Goal: Task Accomplishment & Management: Manage account settings

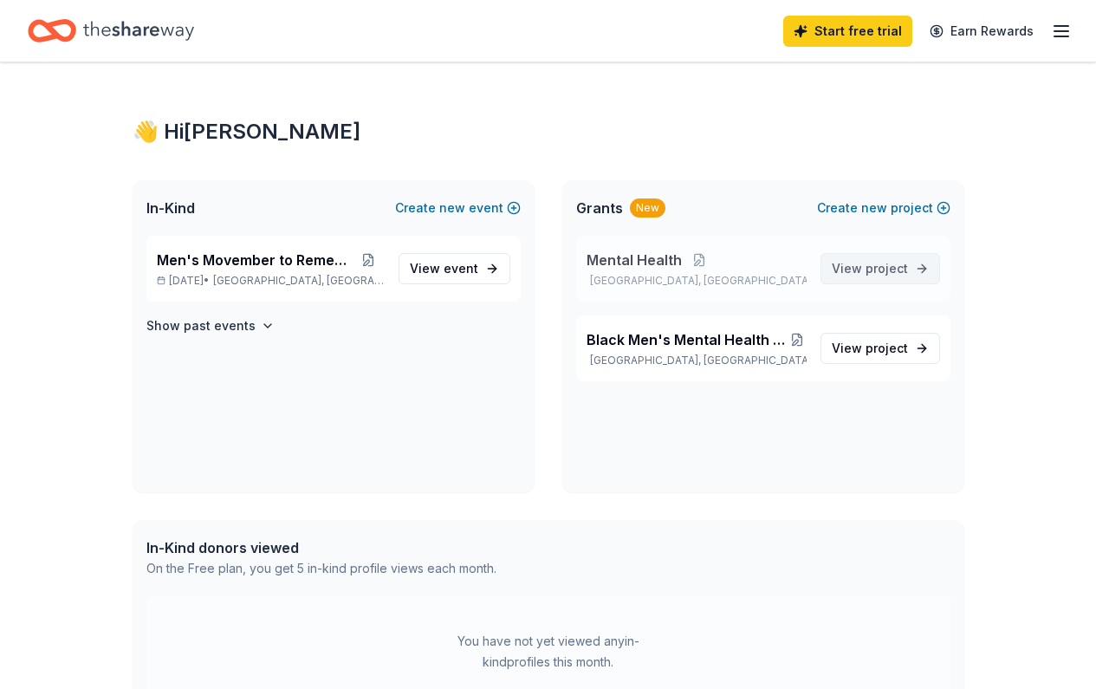
click at [906, 268] on span "project" at bounding box center [887, 268] width 42 height 15
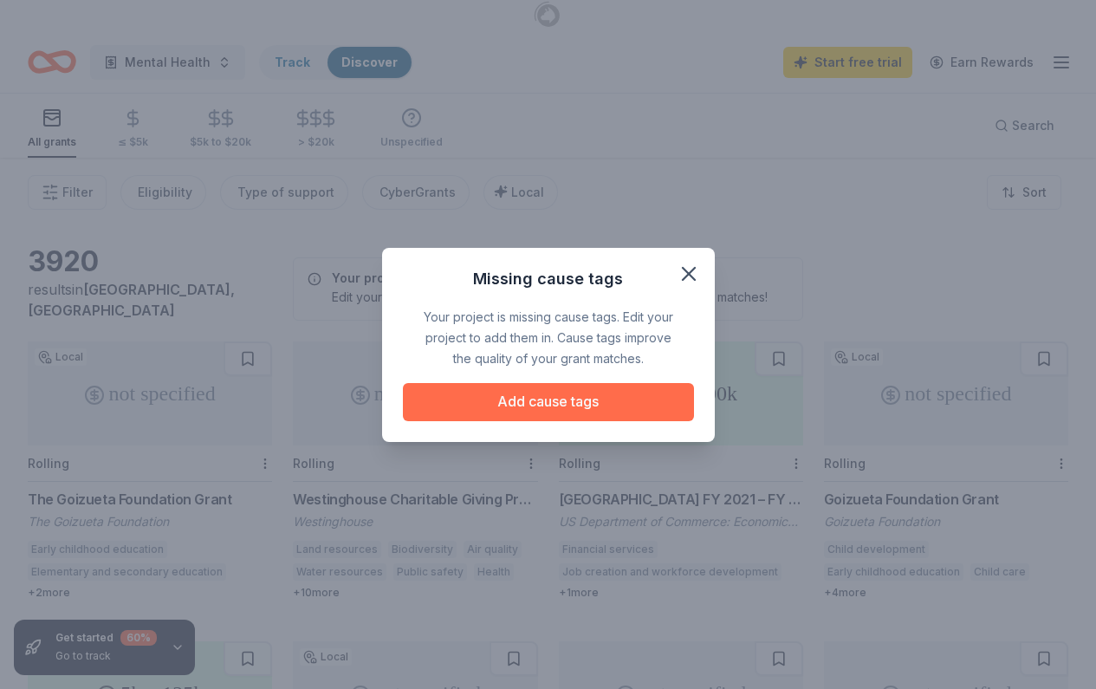
click at [551, 413] on button "Add cause tags" at bounding box center [548, 402] width 291 height 38
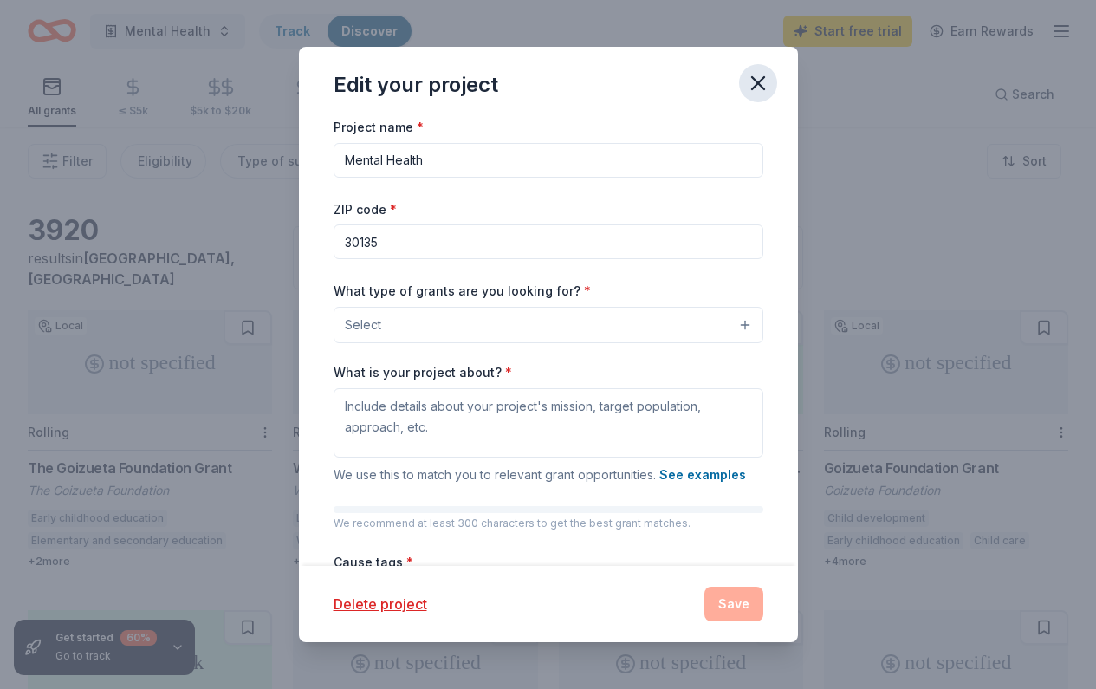
click at [763, 83] on icon "button" at bounding box center [758, 83] width 24 height 24
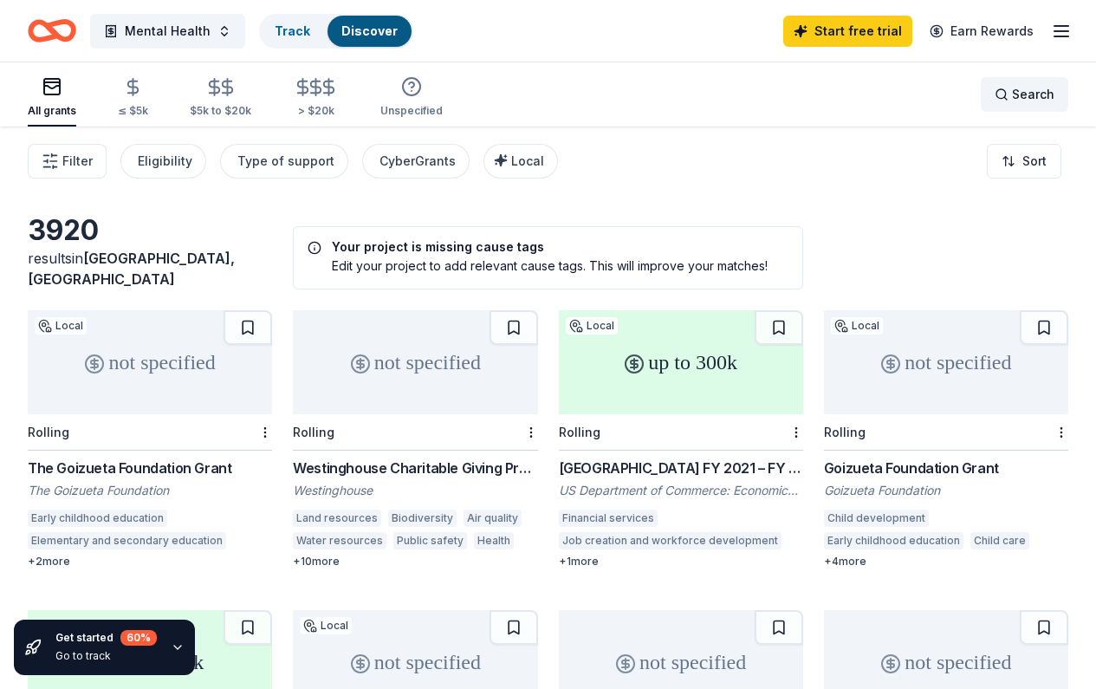
click at [1020, 96] on span "Search" at bounding box center [1033, 94] width 42 height 21
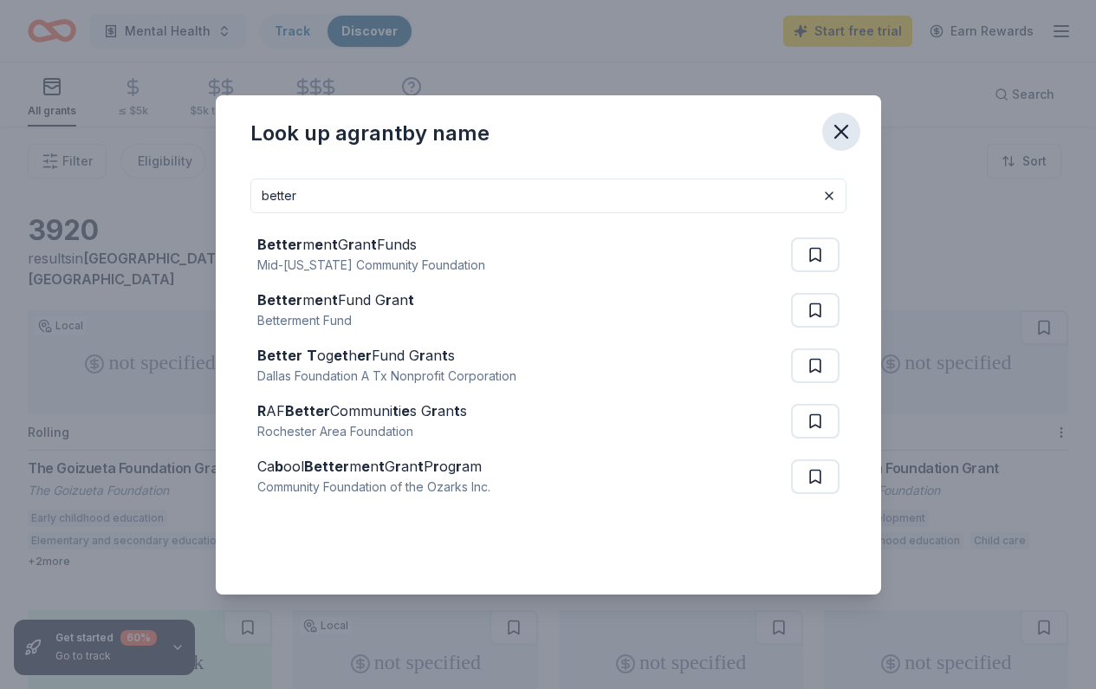
type input "better"
click at [833, 130] on icon "button" at bounding box center [841, 132] width 24 height 24
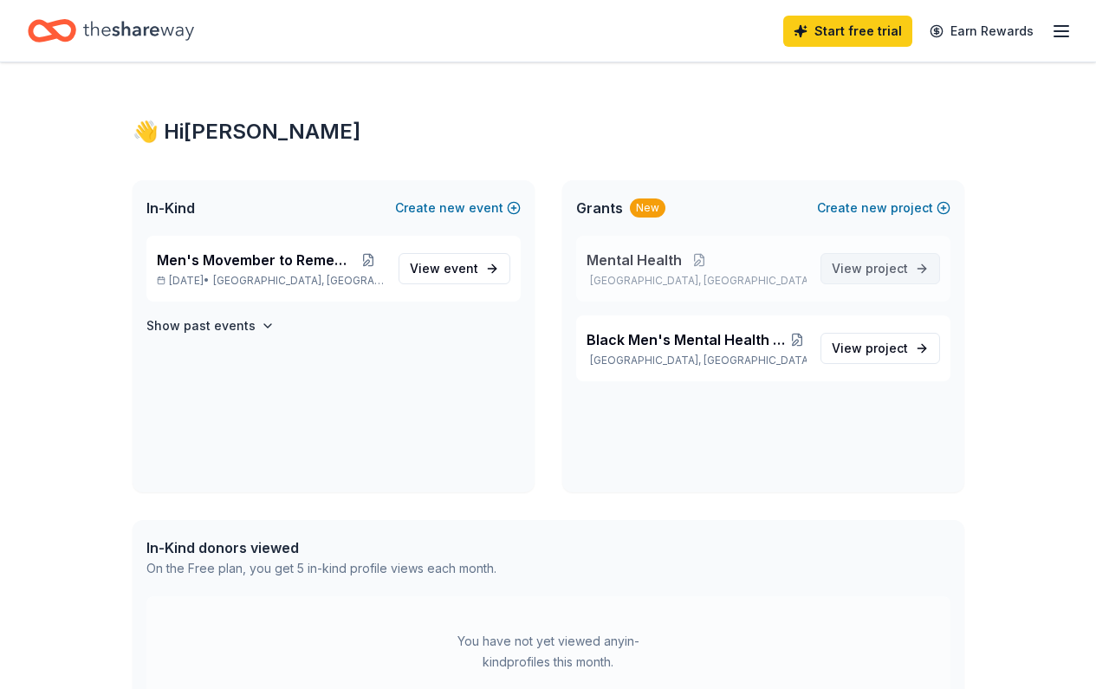
click at [873, 272] on span "project" at bounding box center [887, 268] width 42 height 15
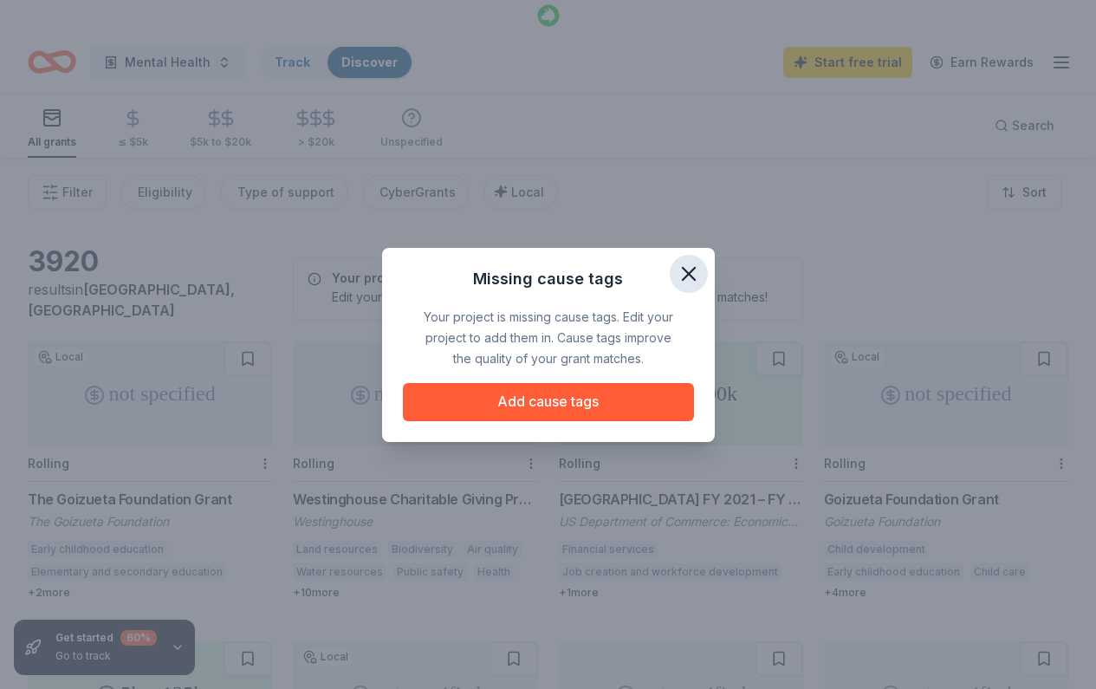
click at [692, 267] on icon "button" at bounding box center [689, 274] width 24 height 24
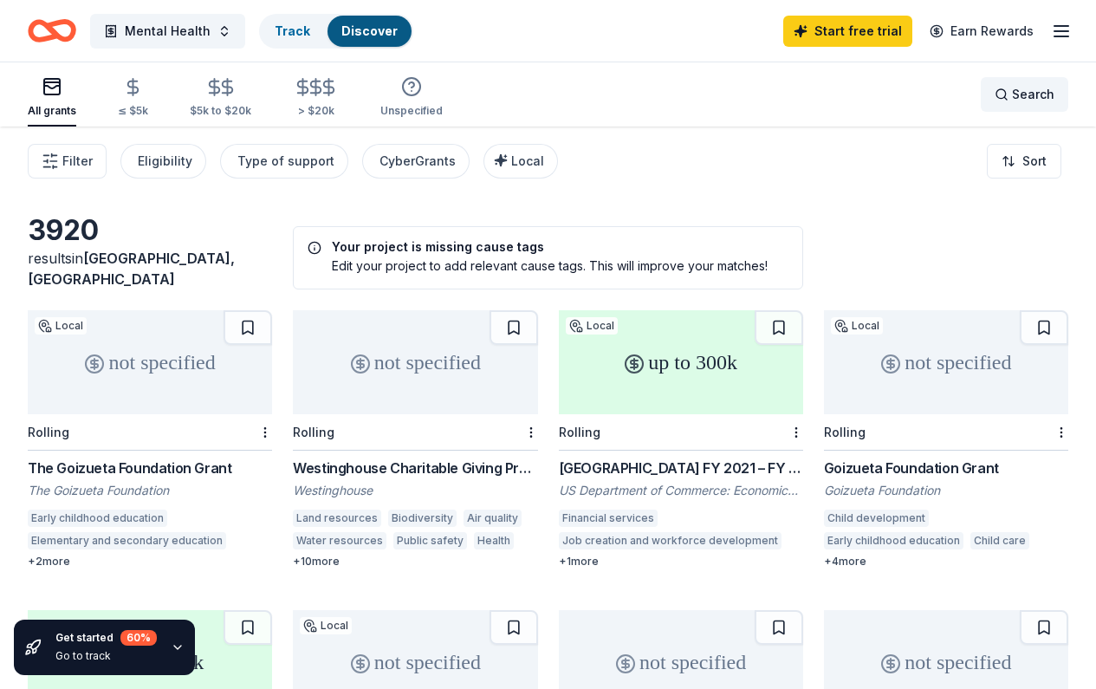
click at [1006, 94] on div "Search" at bounding box center [1025, 94] width 60 height 21
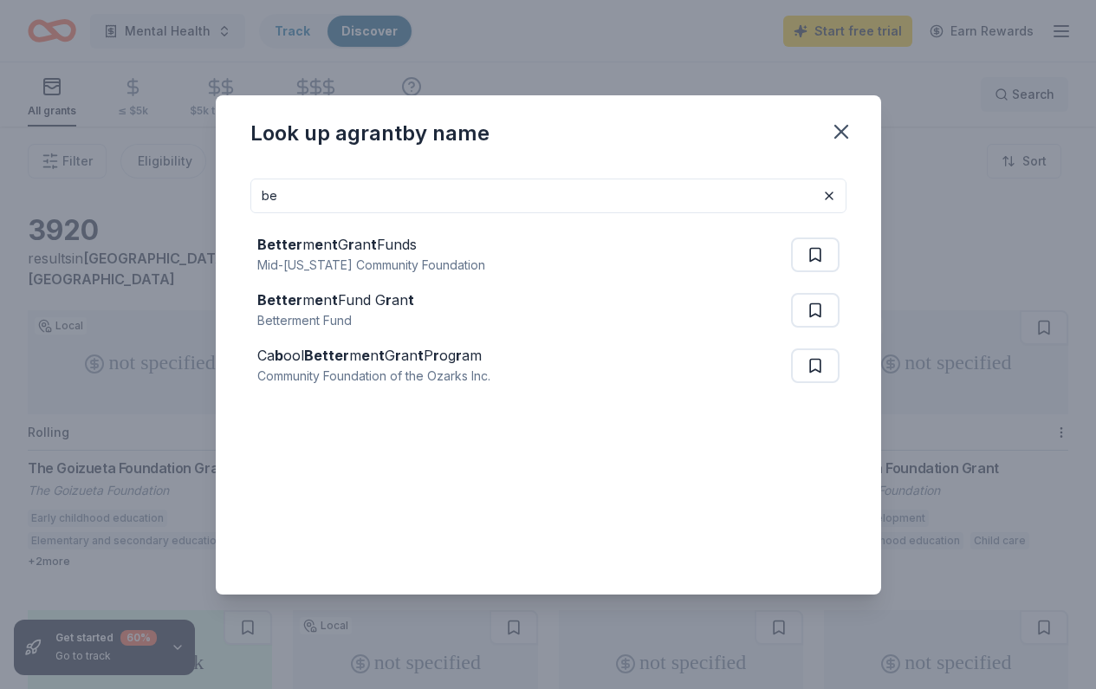
type input "b"
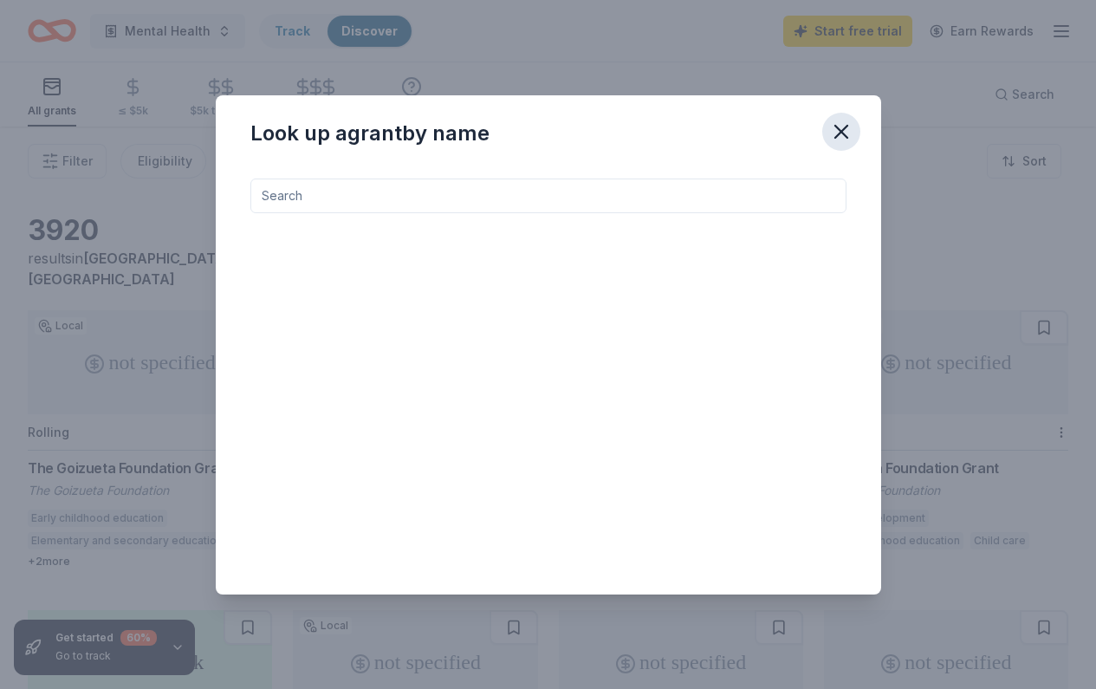
click at [846, 127] on icon "button" at bounding box center [841, 132] width 12 height 12
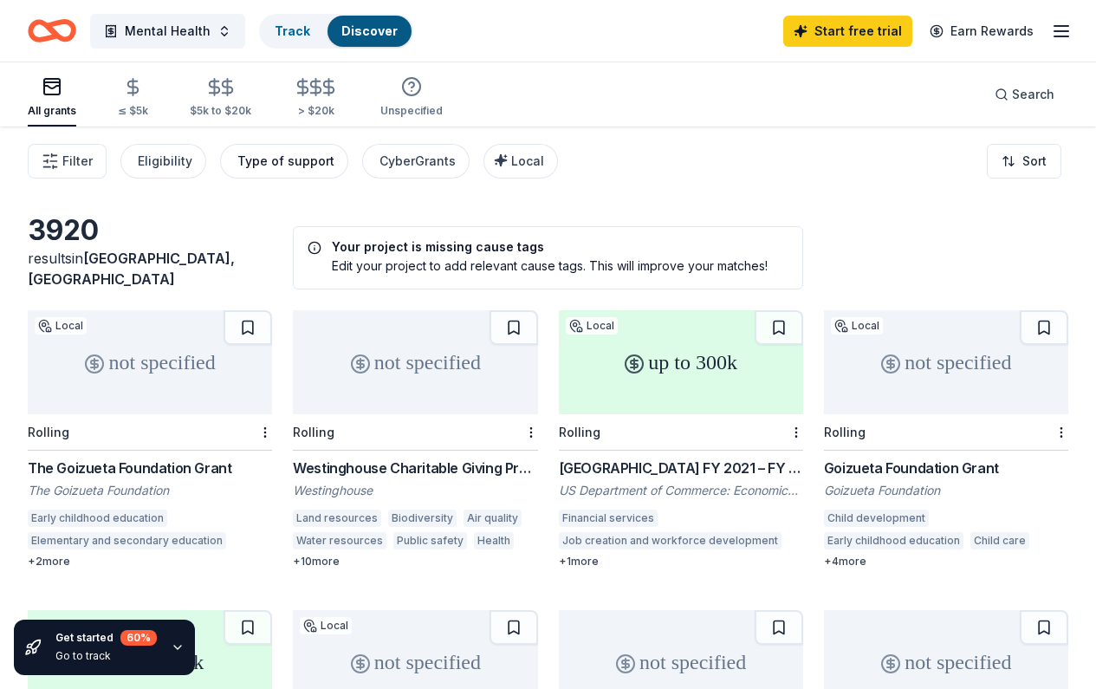
click at [310, 159] on div "Type of support" at bounding box center [285, 161] width 97 height 21
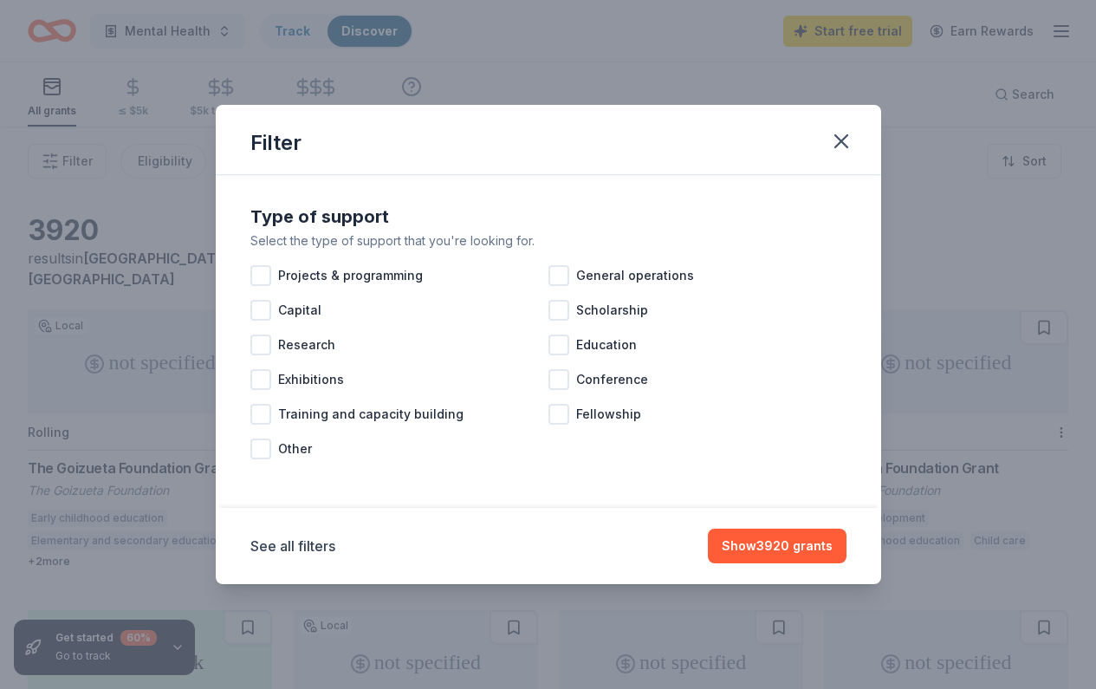
click at [197, 193] on div "Filter Type of support Select the type of support that you're looking for. Proj…" at bounding box center [548, 344] width 1096 height 689
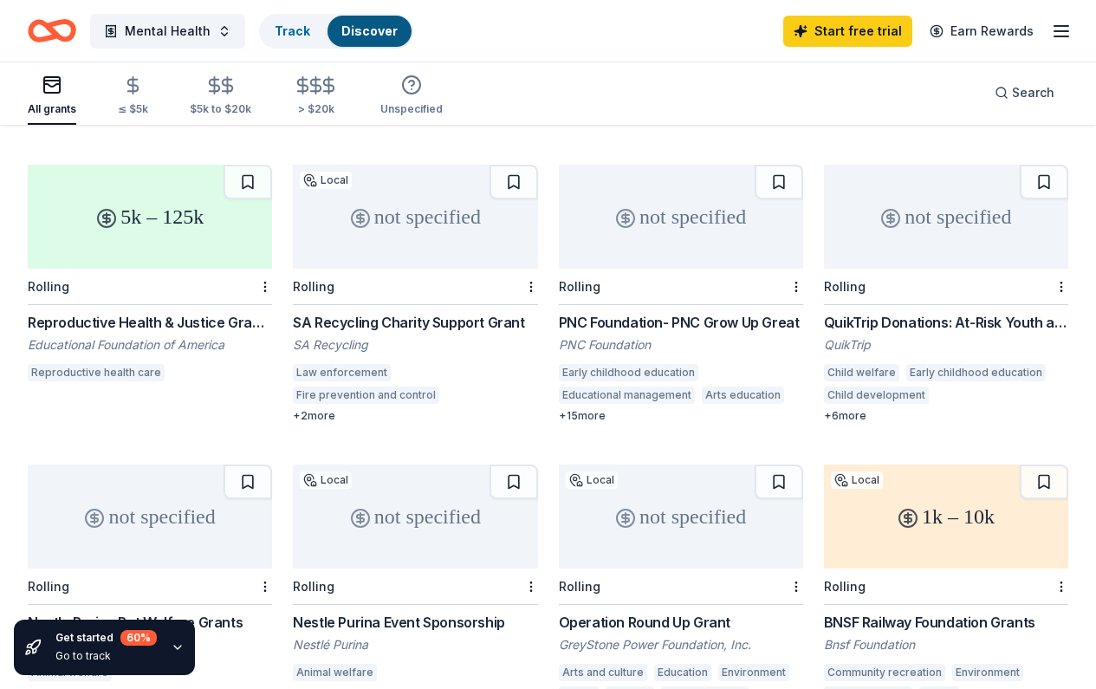
scroll to position [445, 0]
click at [908, 313] on div "QuikTrip Donations: At-Risk Youth and Early Childhood Education" at bounding box center [946, 323] width 244 height 21
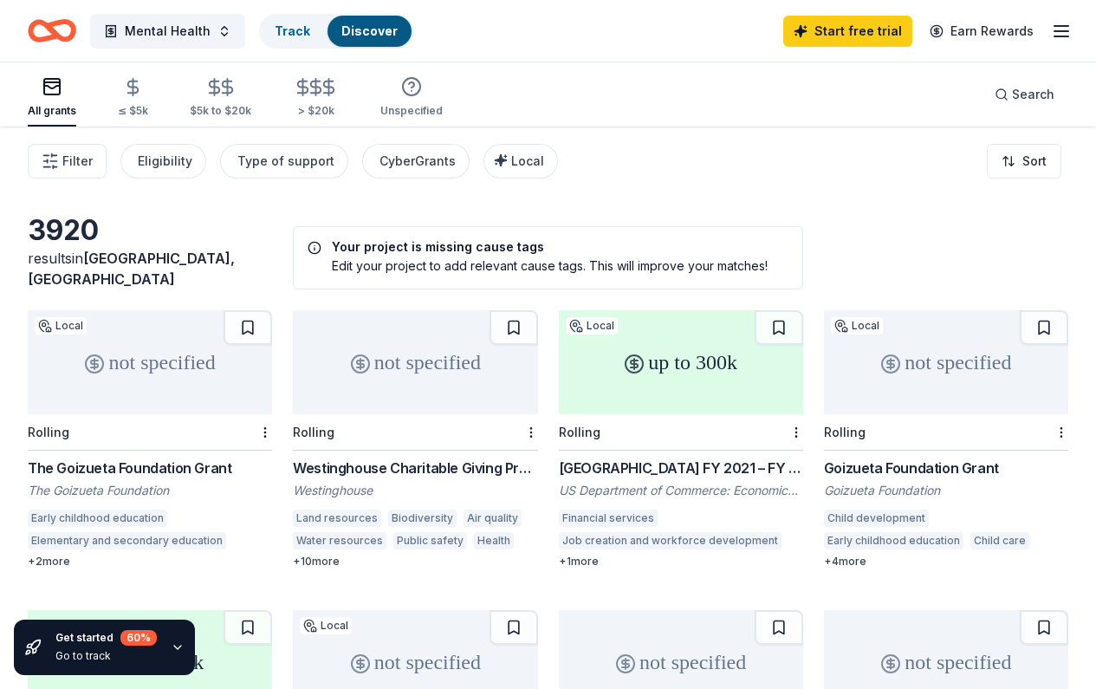
scroll to position [0, 0]
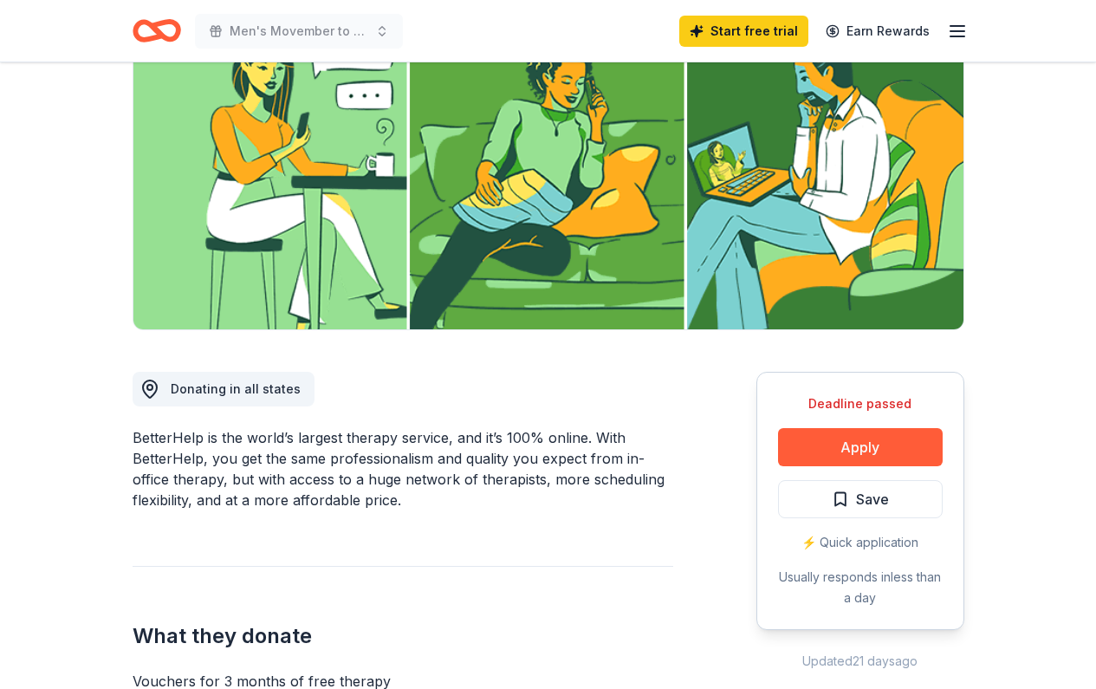
scroll to position [218, 0]
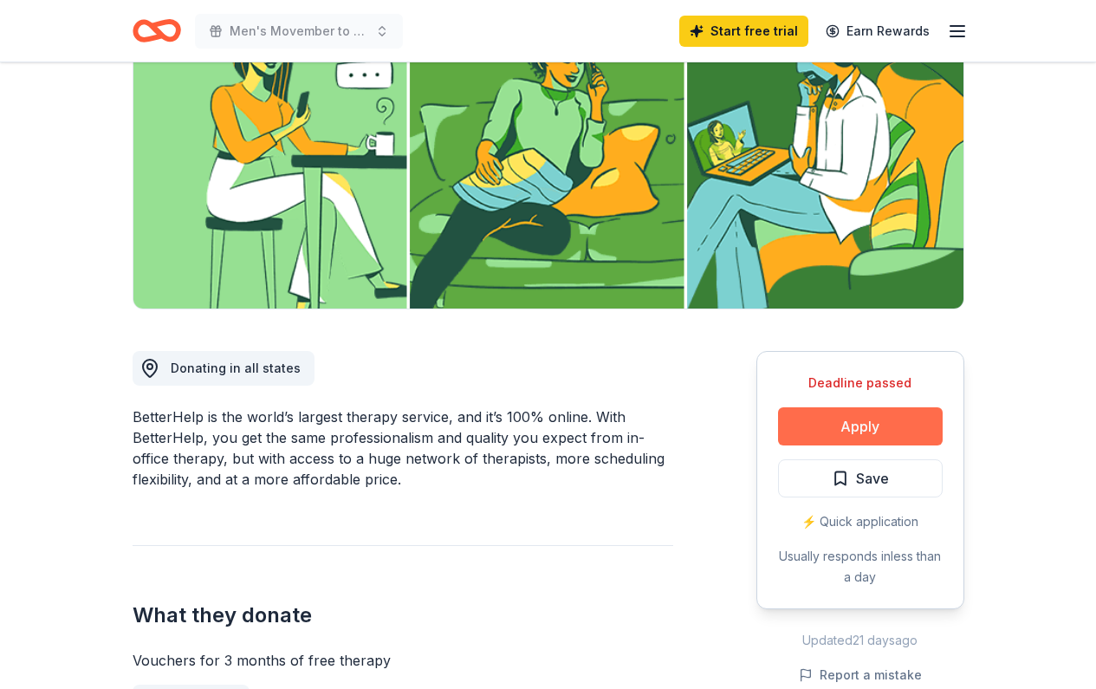
click at [850, 432] on button "Apply" at bounding box center [860, 426] width 165 height 38
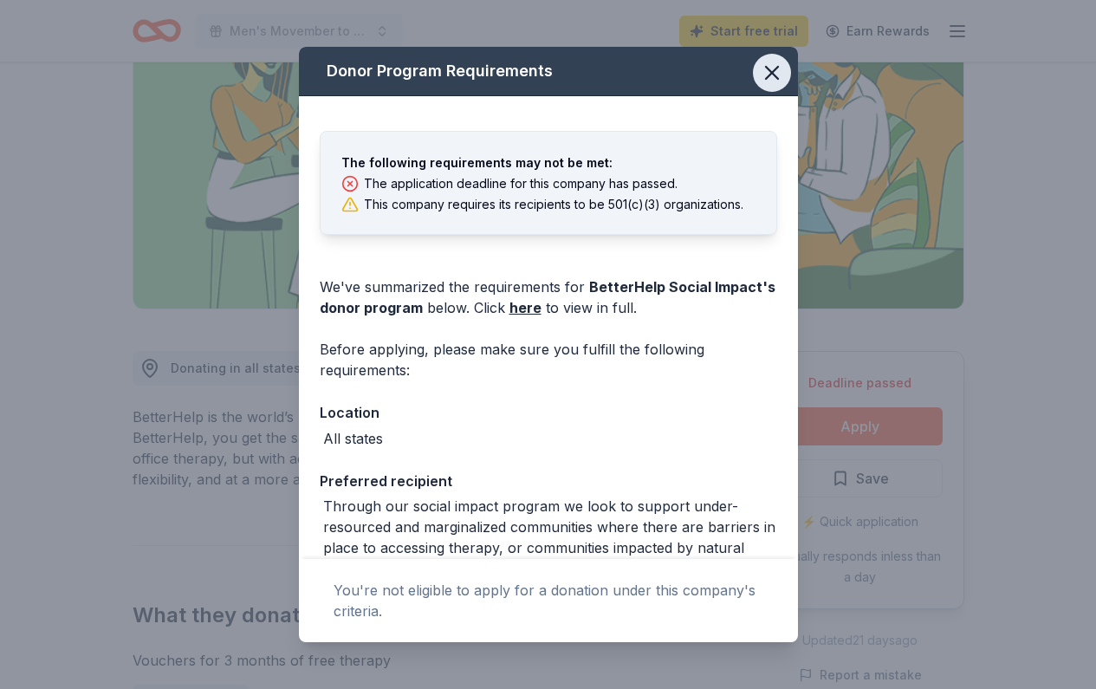
scroll to position [0, 0]
click at [778, 79] on icon "button" at bounding box center [772, 73] width 12 height 12
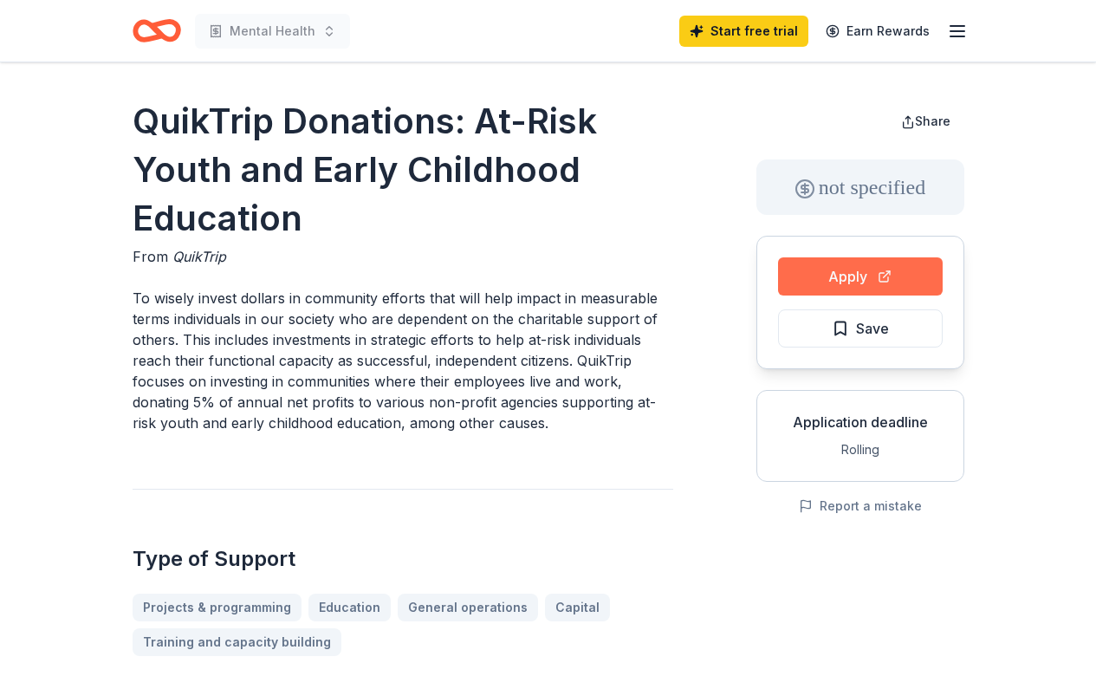
click at [834, 275] on button "Apply" at bounding box center [860, 276] width 165 height 38
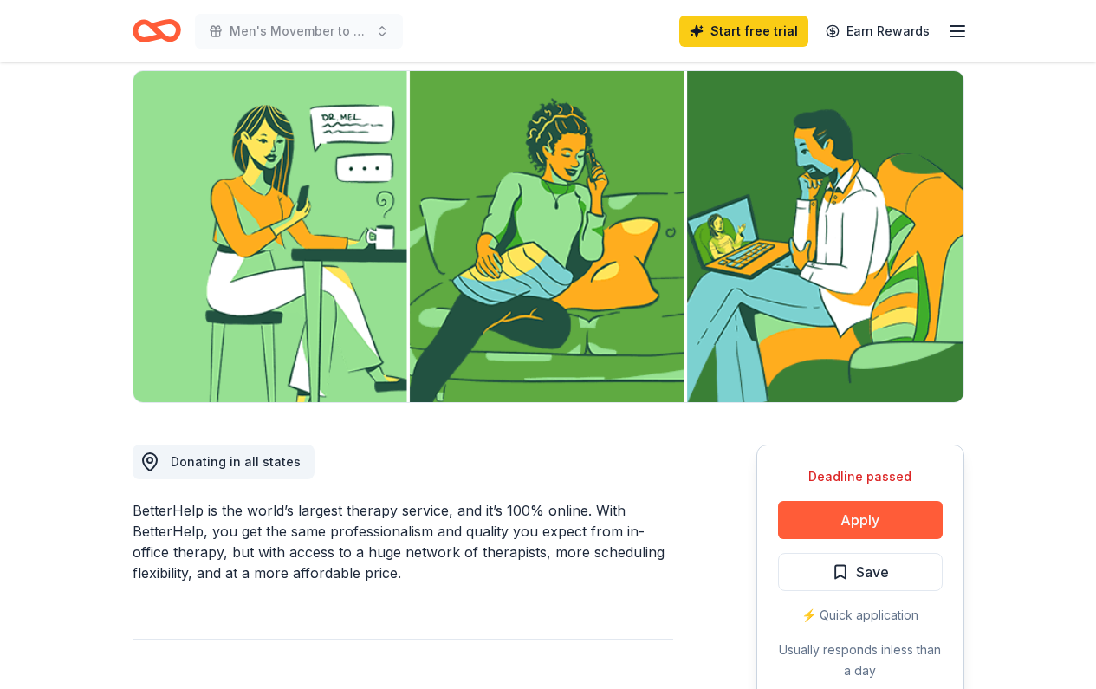
scroll to position [125, 0]
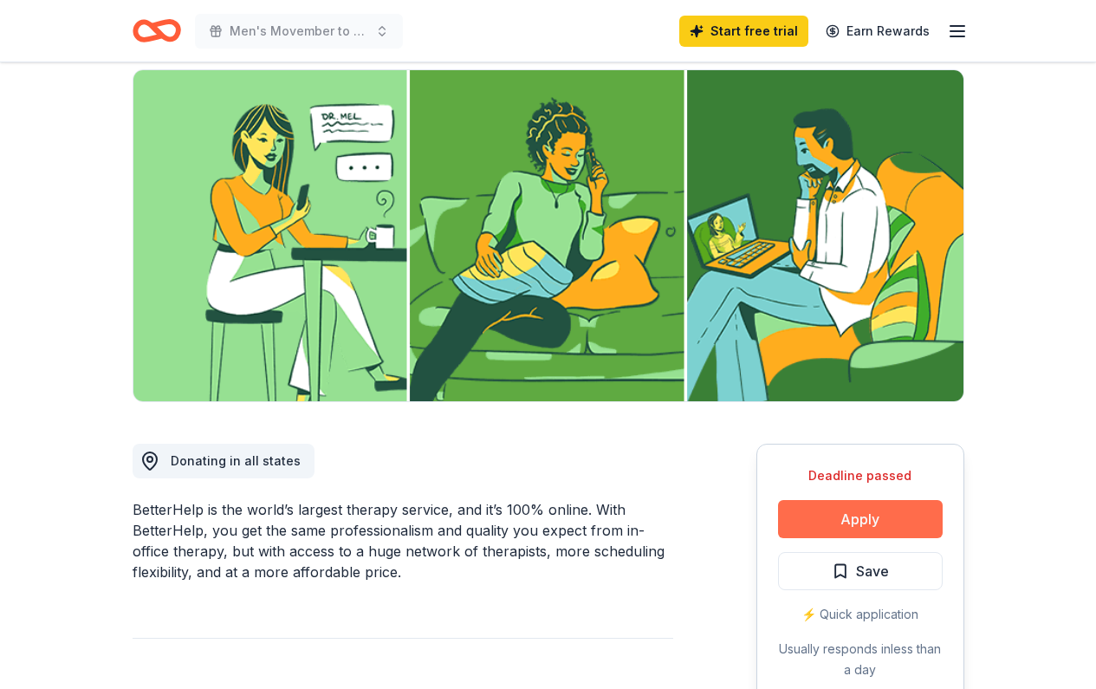
click at [843, 511] on button "Apply" at bounding box center [860, 519] width 165 height 38
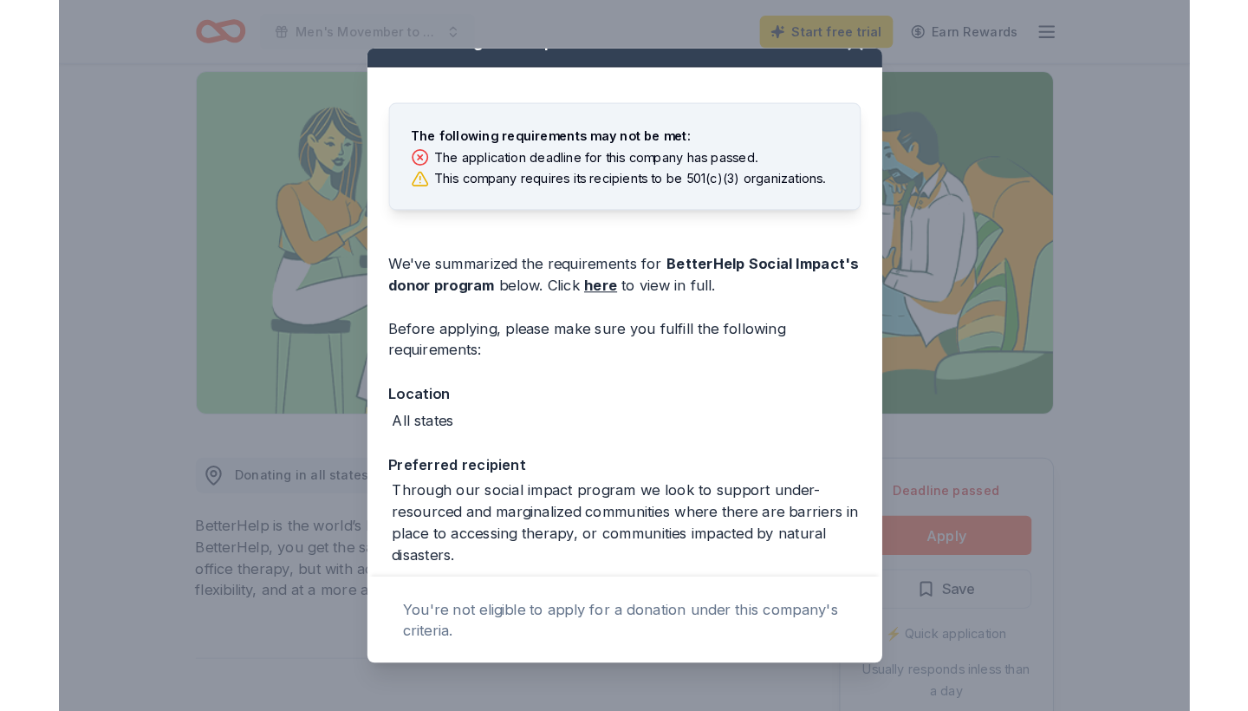
scroll to position [0, 0]
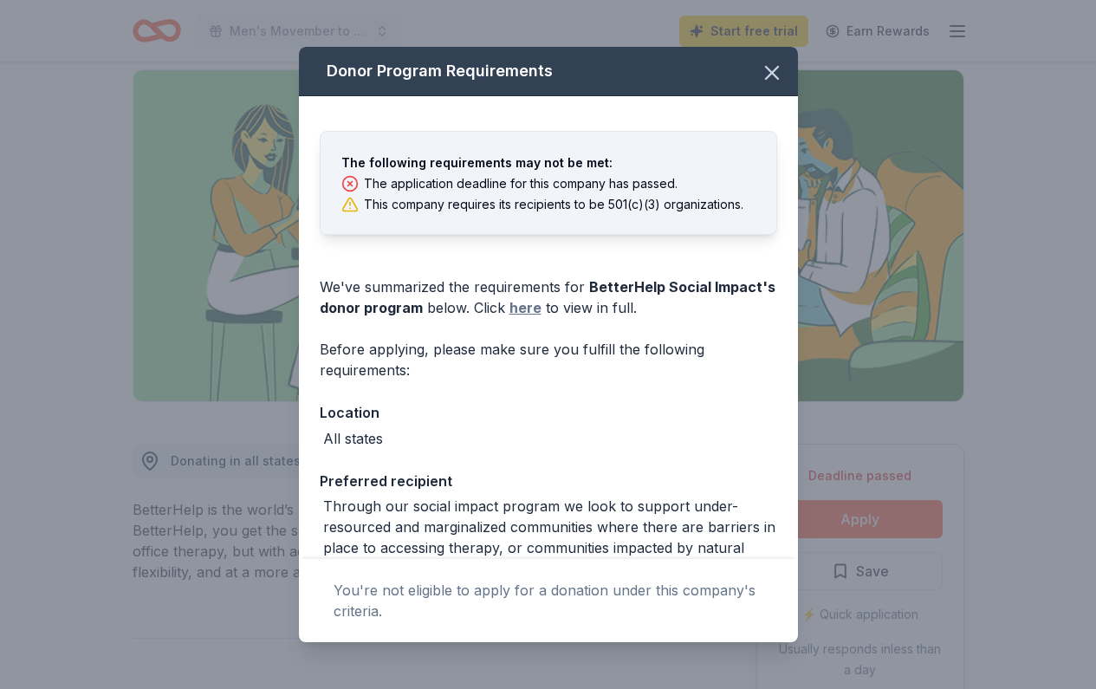
click at [524, 311] on link "here" at bounding box center [526, 307] width 32 height 21
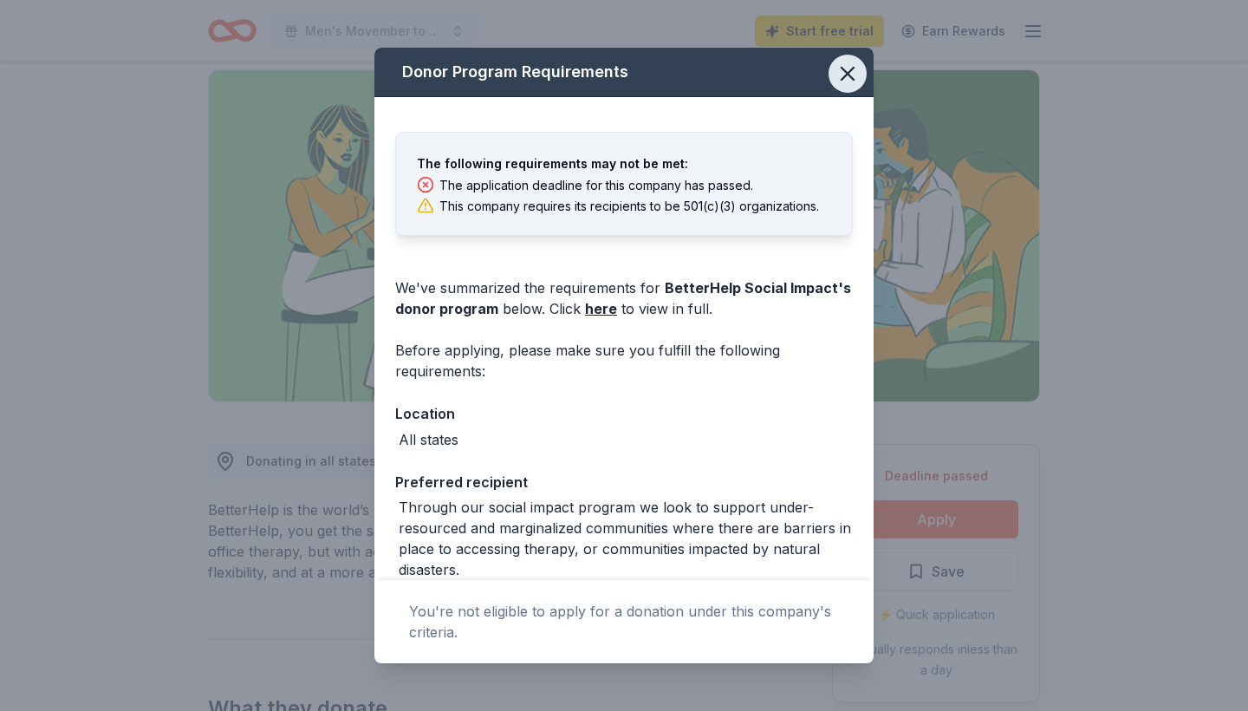
click at [850, 70] on icon "button" at bounding box center [847, 74] width 12 height 12
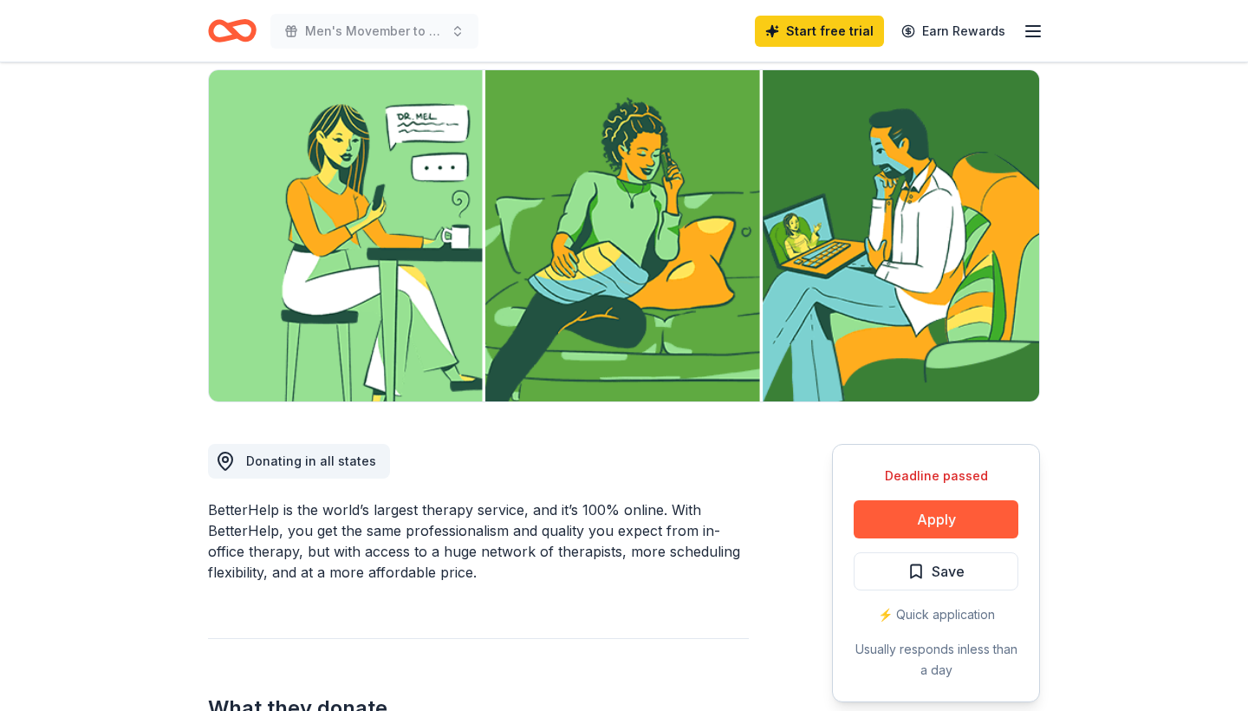
click at [1030, 29] on icon "button" at bounding box center [1033, 31] width 21 height 21
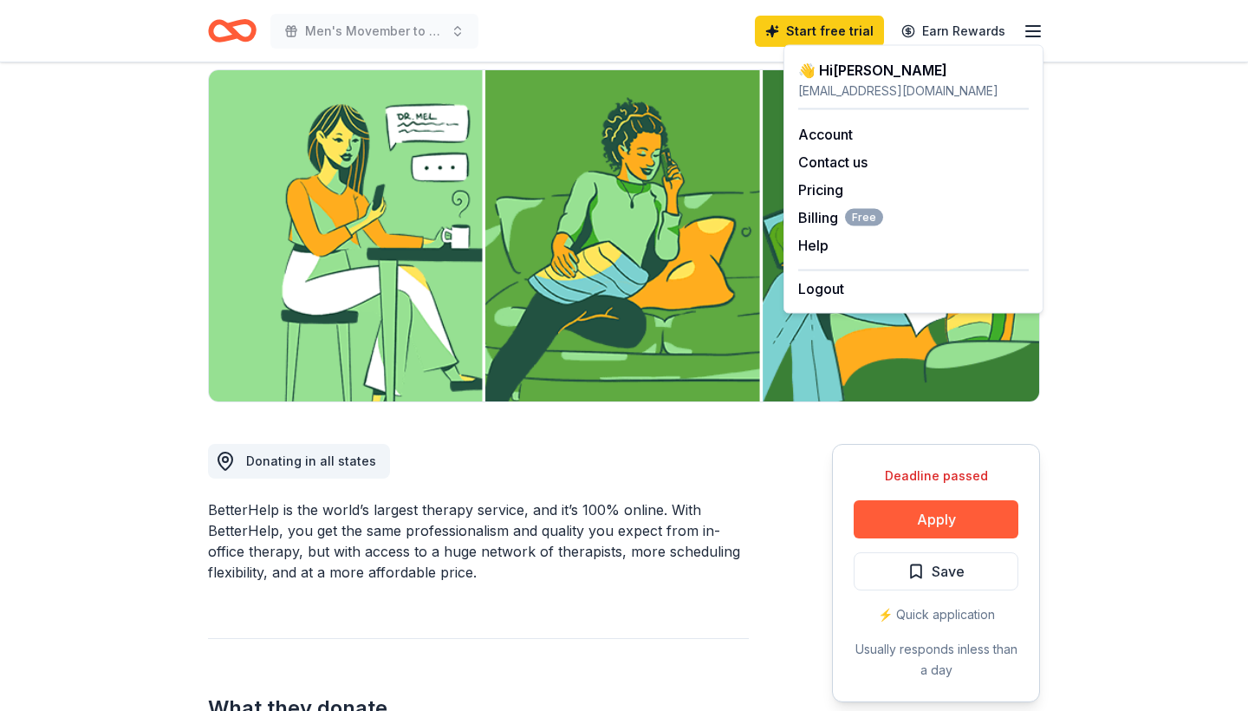
click at [889, 79] on div "👋 Hi Kenneth" at bounding box center [913, 70] width 231 height 21
click at [821, 139] on link "Account" at bounding box center [825, 134] width 55 height 17
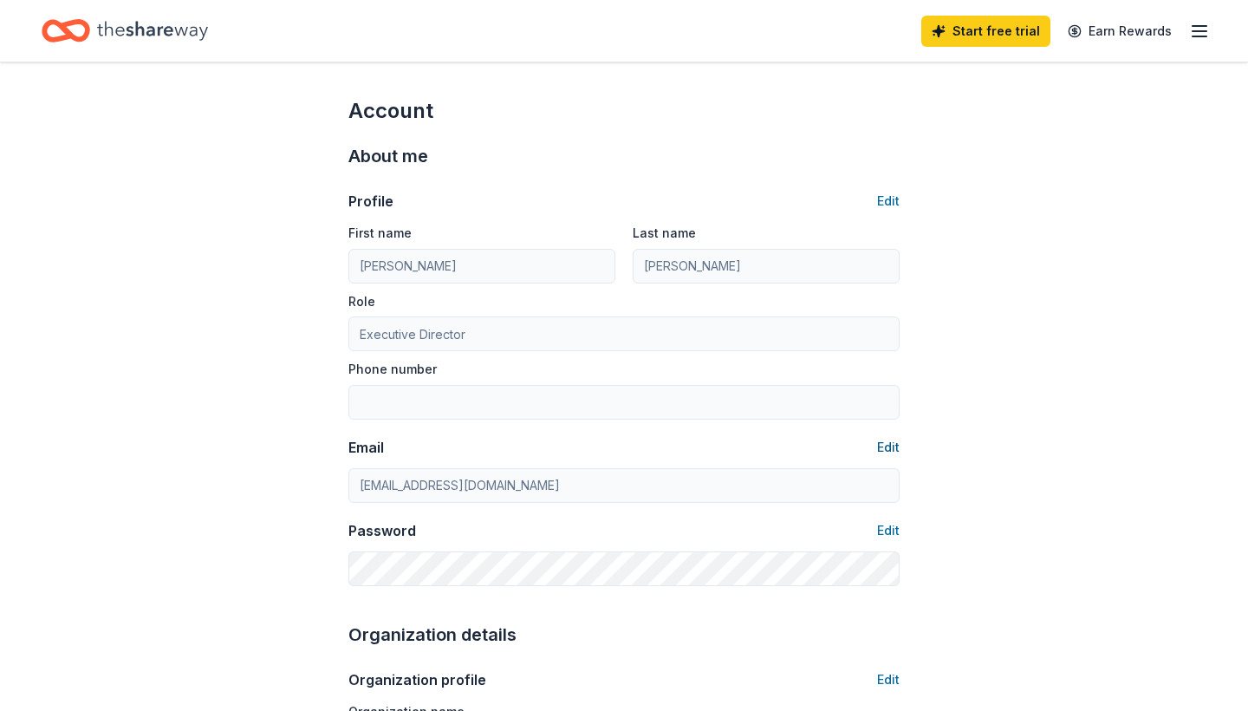
click at [887, 448] on button "Edit" at bounding box center [888, 447] width 23 height 21
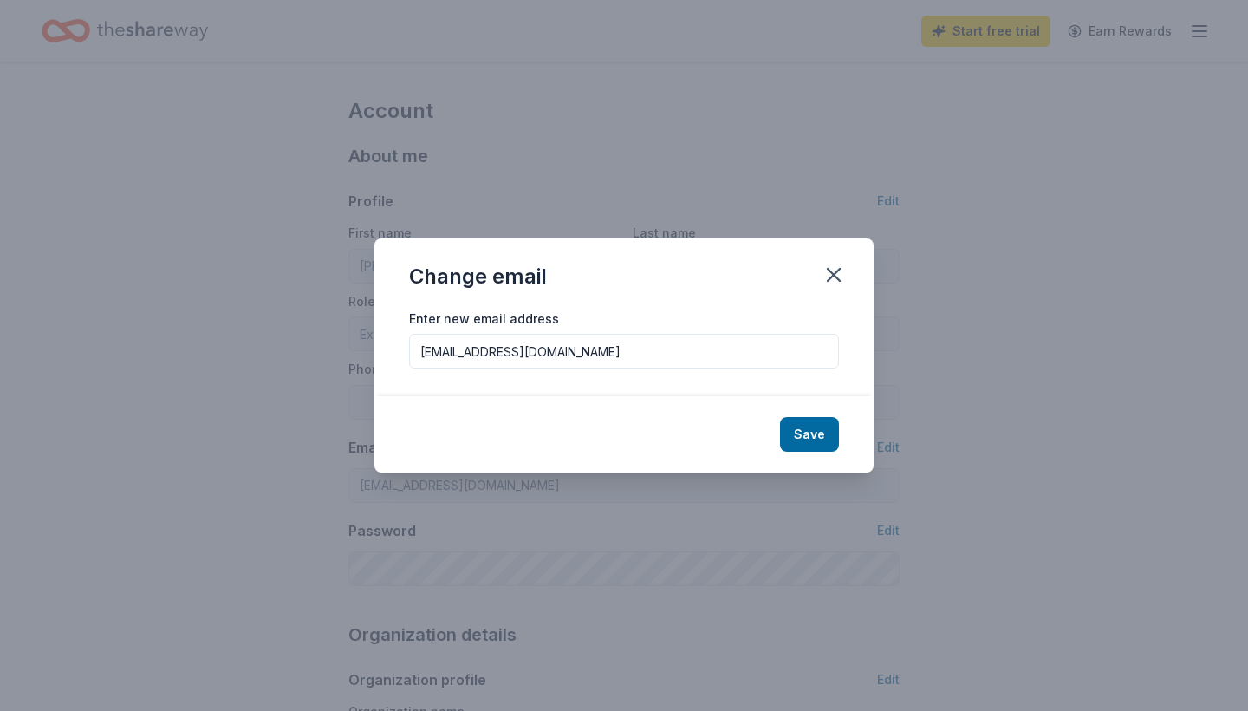
click at [420, 352] on input "brothersbrunchfoundation@yahoo.com" at bounding box center [624, 351] width 430 height 35
click at [755, 352] on input "kenneth.reddickii@brothersbrunchfoundation@yahoo.com" at bounding box center [624, 351] width 430 height 35
type input "kenneth.reddickii@brothersbrunchfoundation.org"
click at [819, 440] on button "Save" at bounding box center [809, 434] width 59 height 35
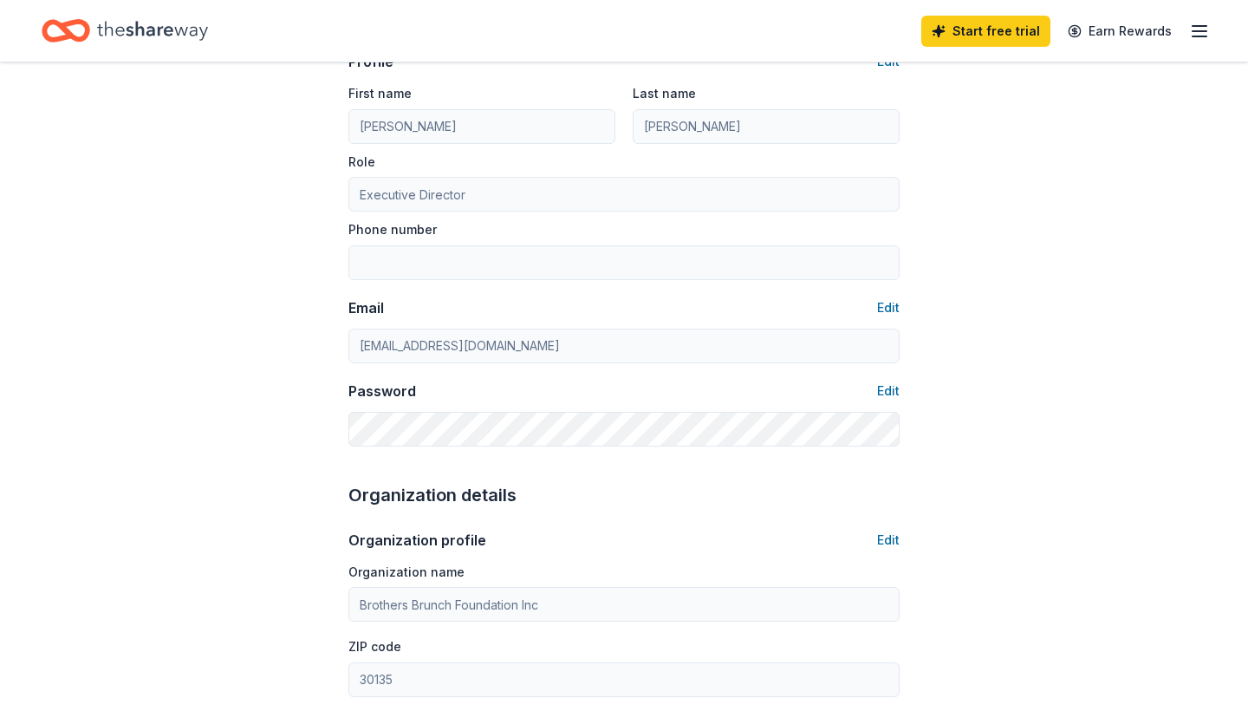
type input "kenneth.reddickii@brothersbrunchfoundation.org"
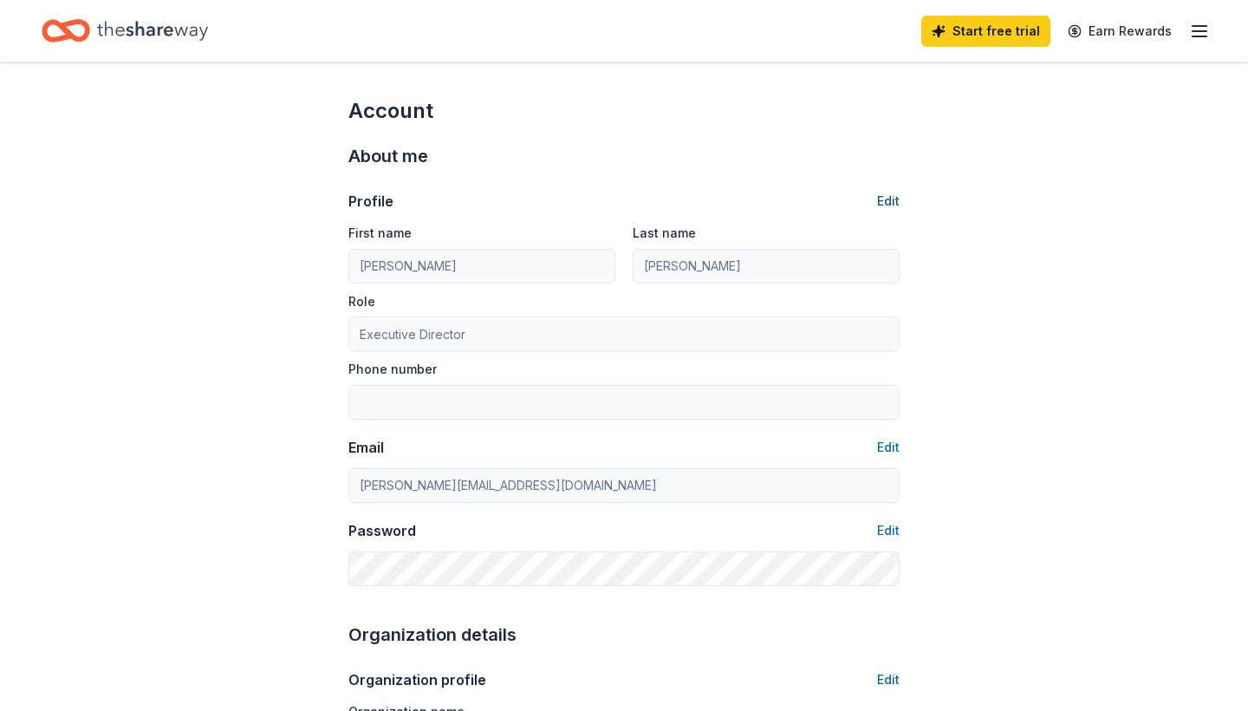
click at [893, 197] on button "Edit" at bounding box center [888, 201] width 23 height 21
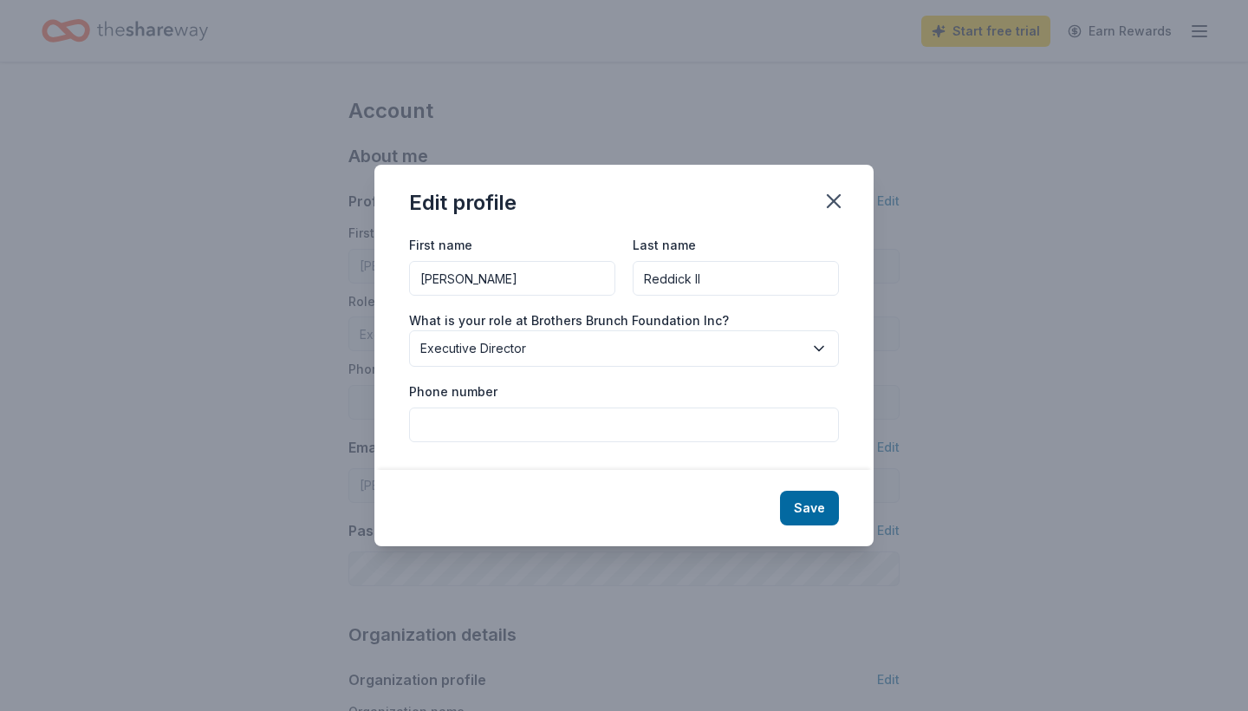
type input "Reddick II"
type input "4707277694"
click at [803, 521] on button "Save" at bounding box center [809, 507] width 59 height 35
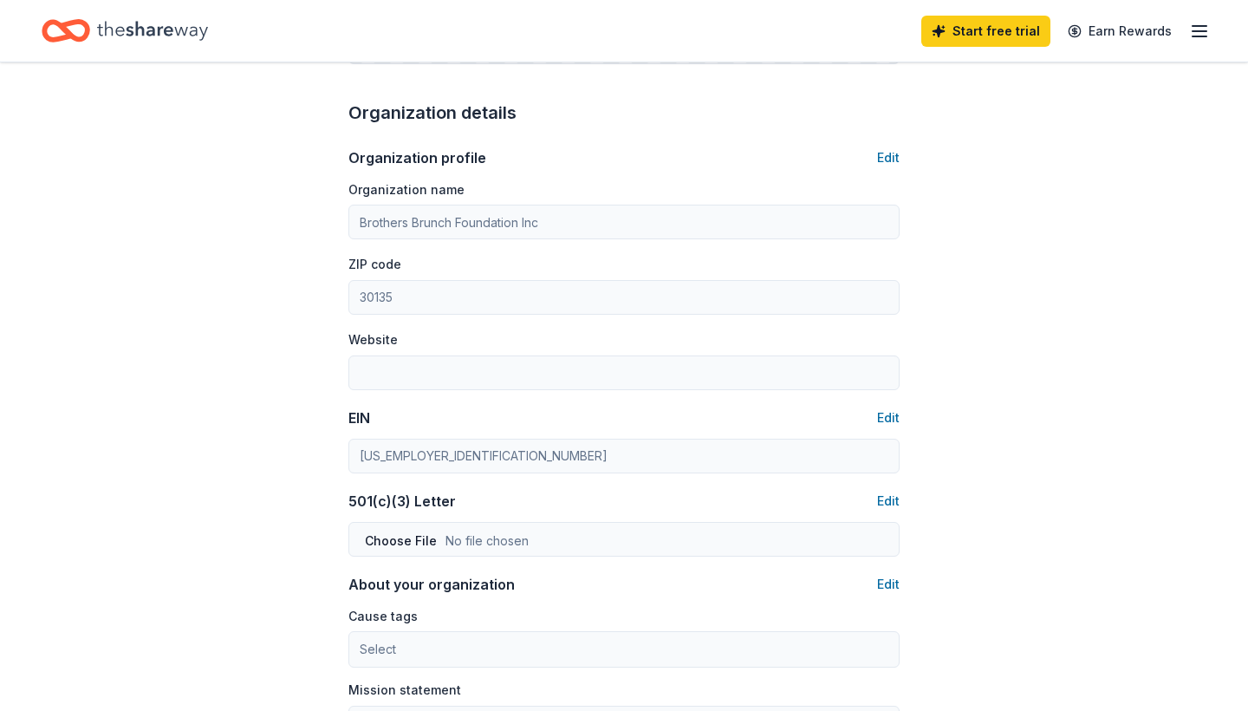
scroll to position [559, 0]
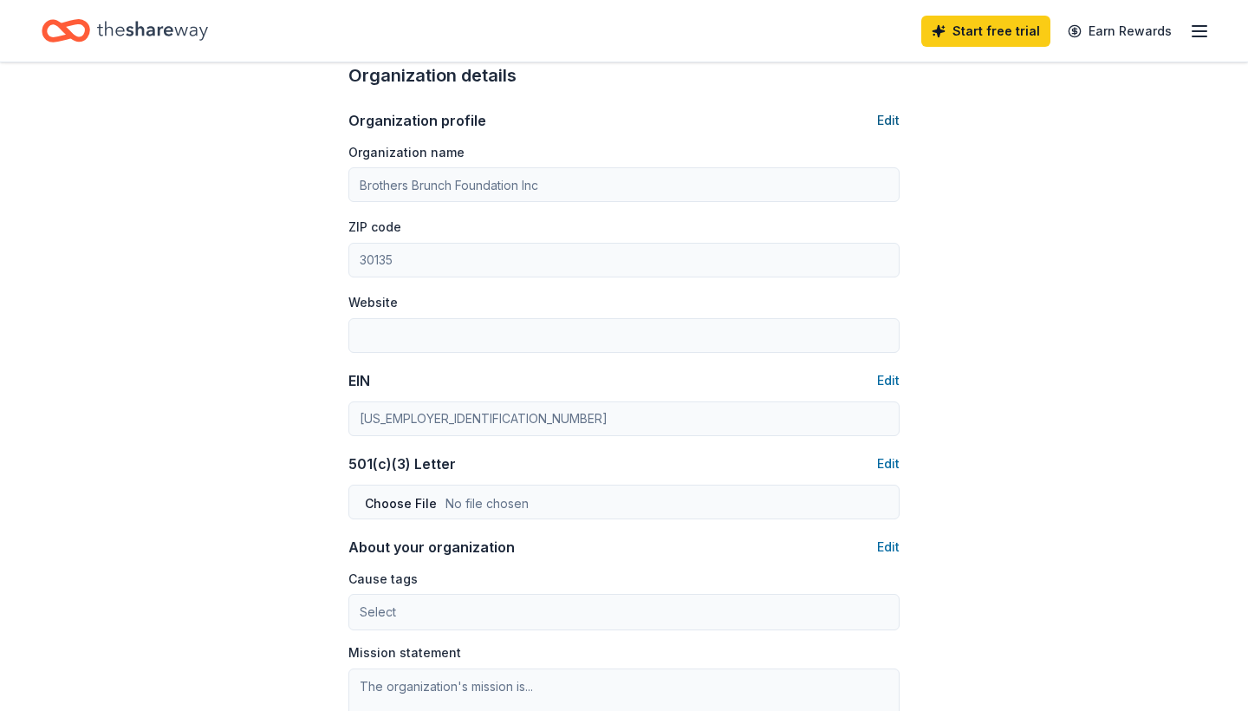
click at [887, 121] on button "Edit" at bounding box center [888, 120] width 23 height 21
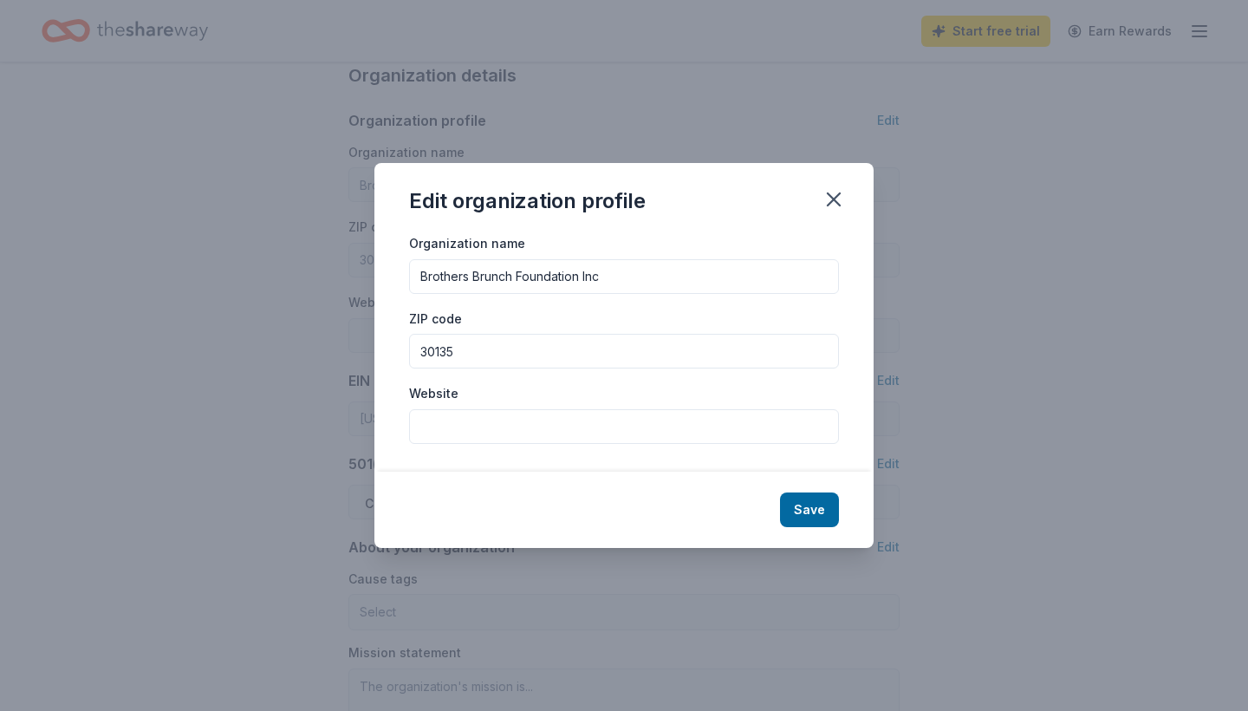
click at [464, 412] on input "Website" at bounding box center [624, 426] width 430 height 35
type input "W"
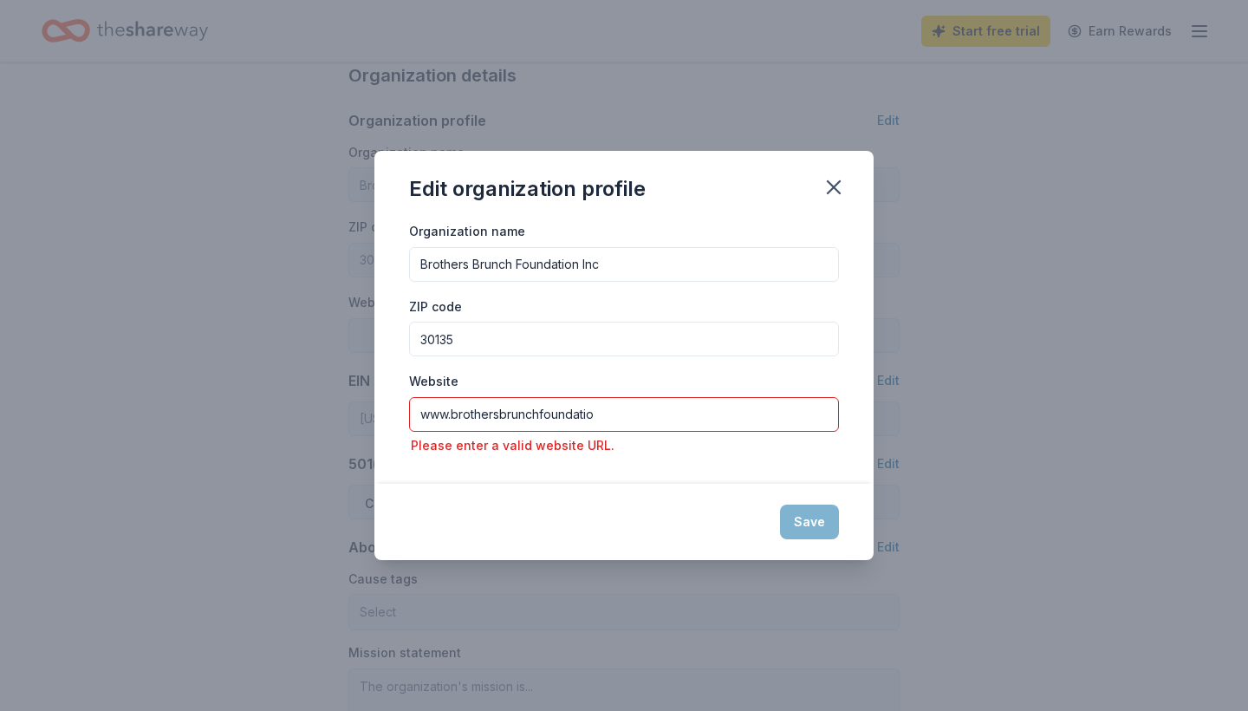
type input "www.brothersbrunchfoundation"
type input "Reddick II"
type input "4707277694"
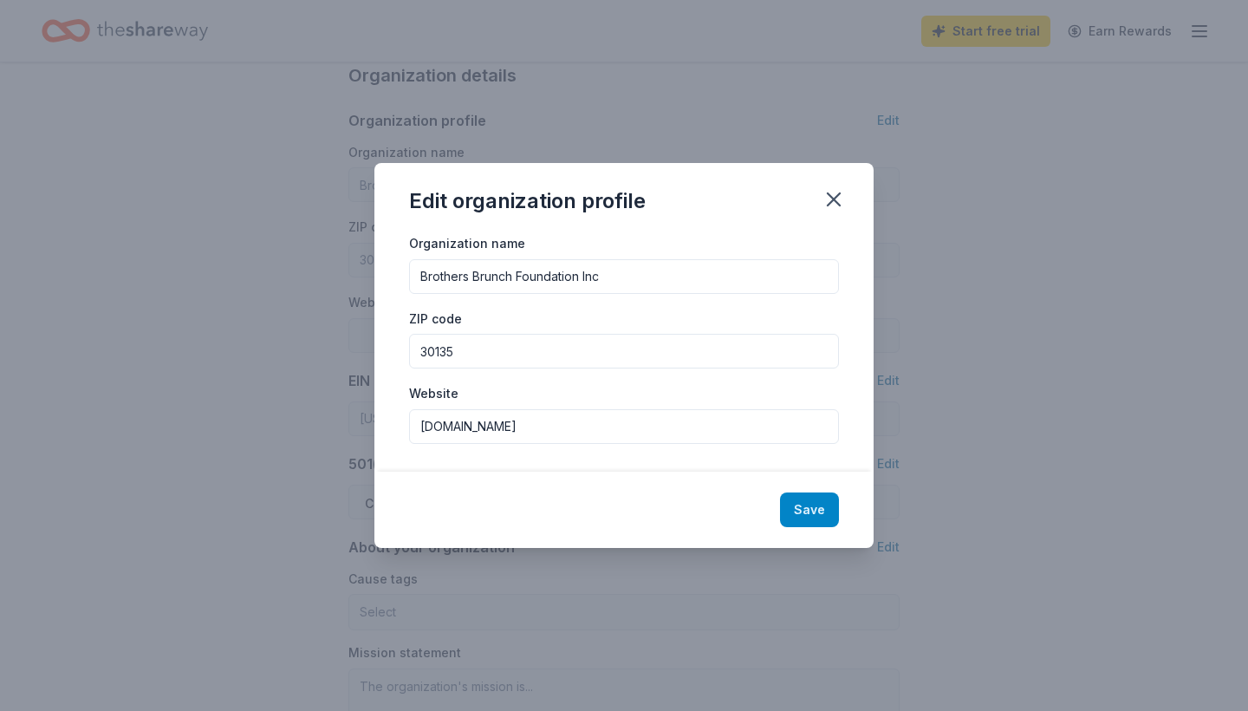
type input "www.brothersbrunchfoundation.org"
click at [817, 519] on button "Save" at bounding box center [809, 509] width 59 height 35
type input "www.brothersbrunchfoundation.org"
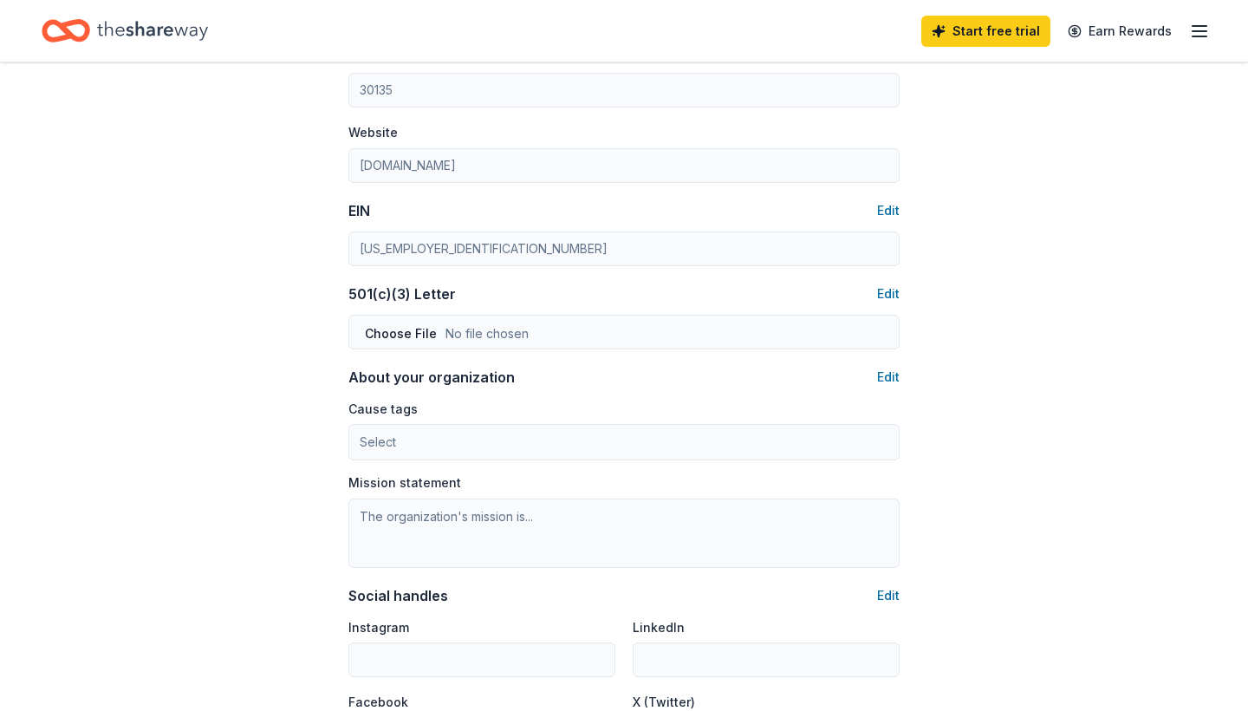
scroll to position [751, 0]
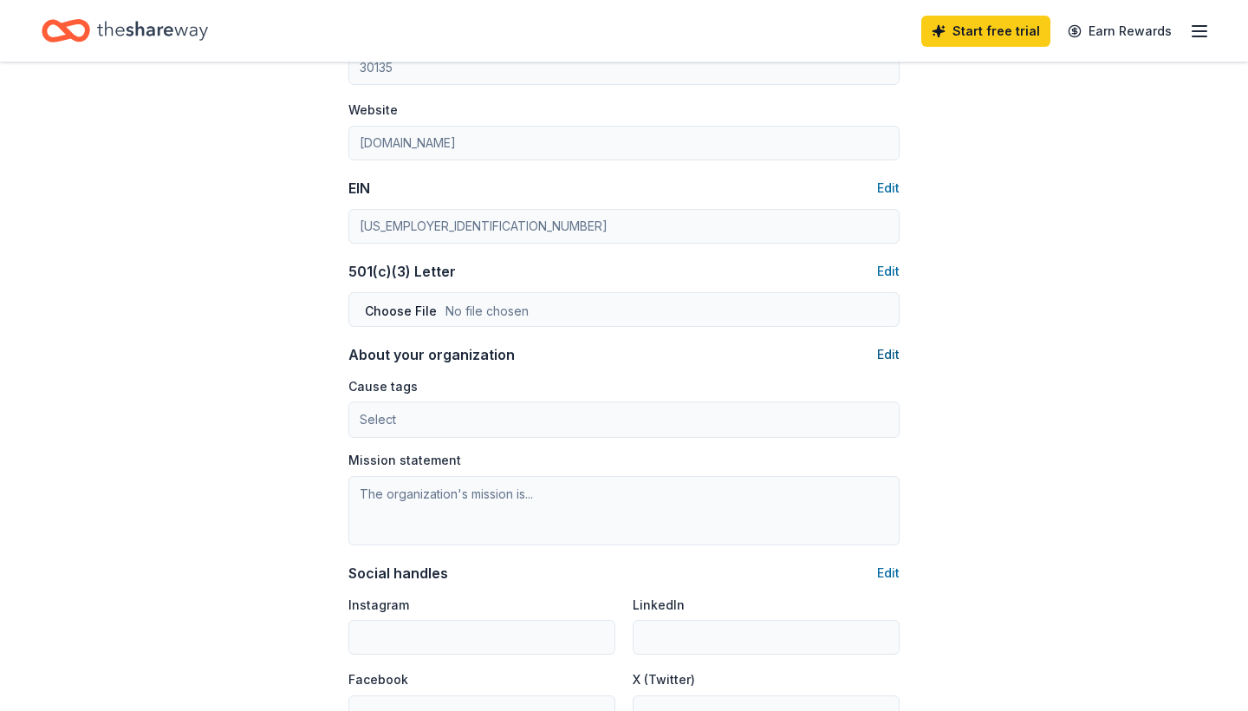
click at [893, 354] on button "Edit" at bounding box center [888, 354] width 23 height 21
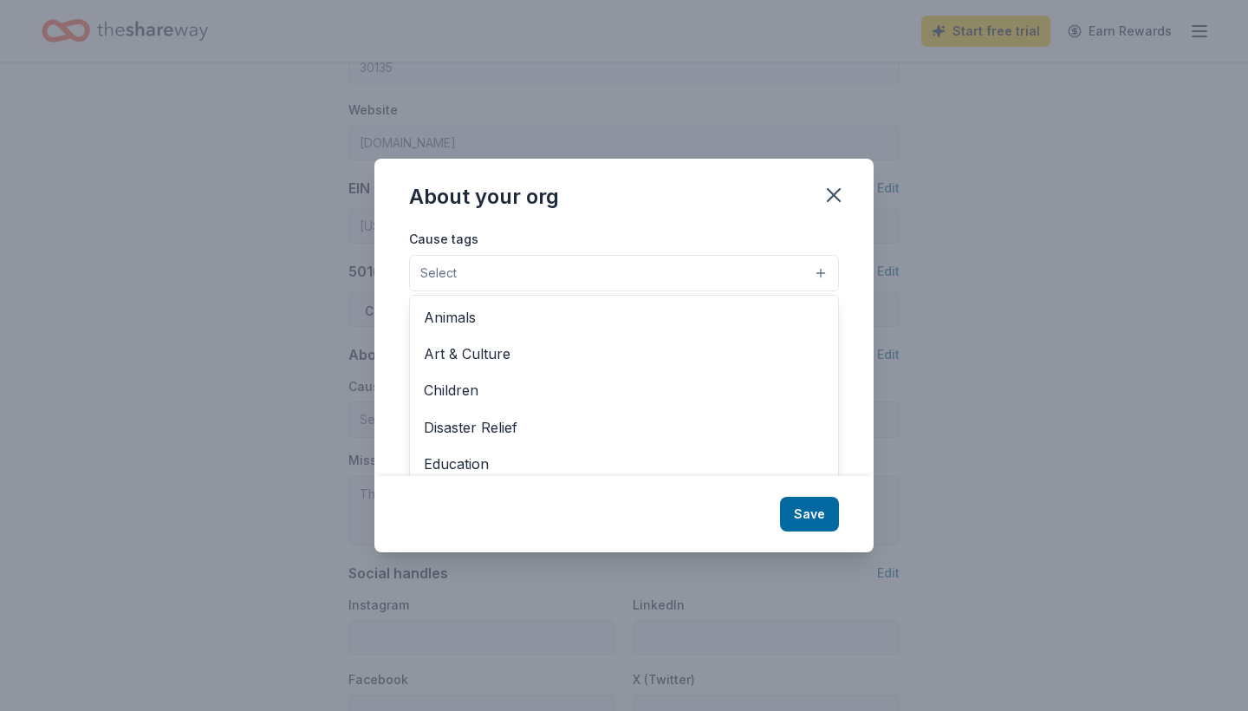
click at [819, 270] on button "Select" at bounding box center [624, 273] width 430 height 36
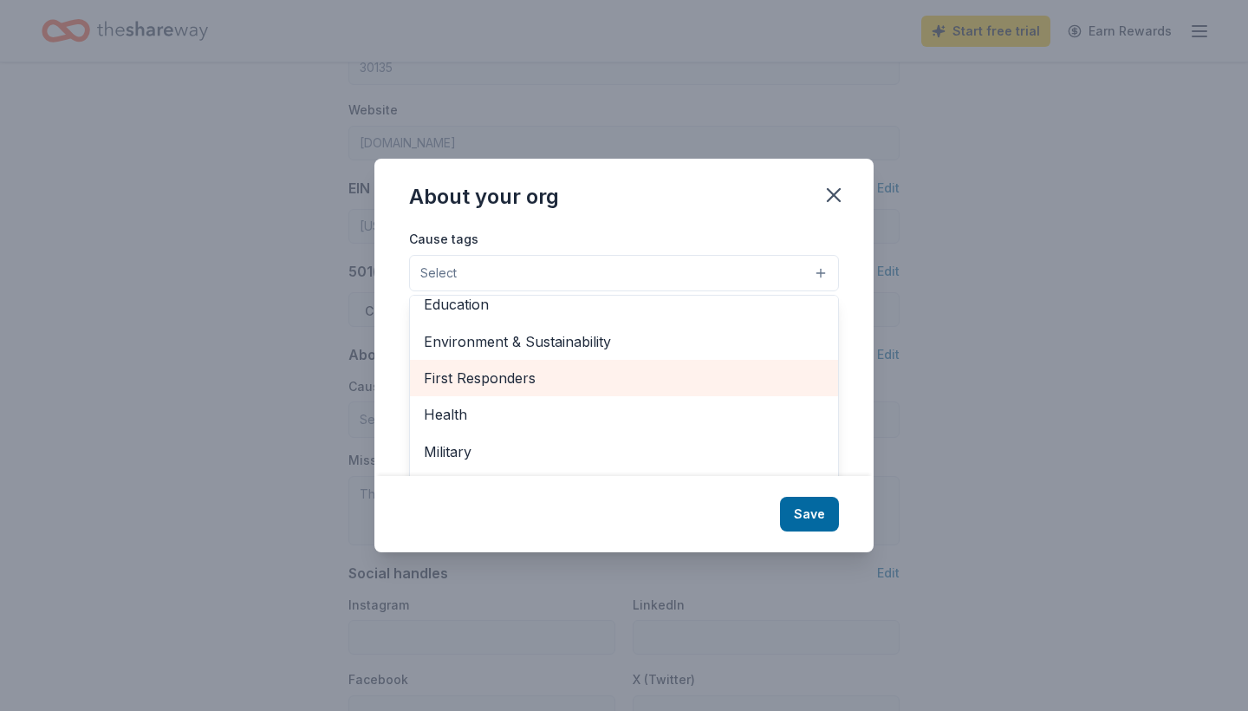
scroll to position [164, 0]
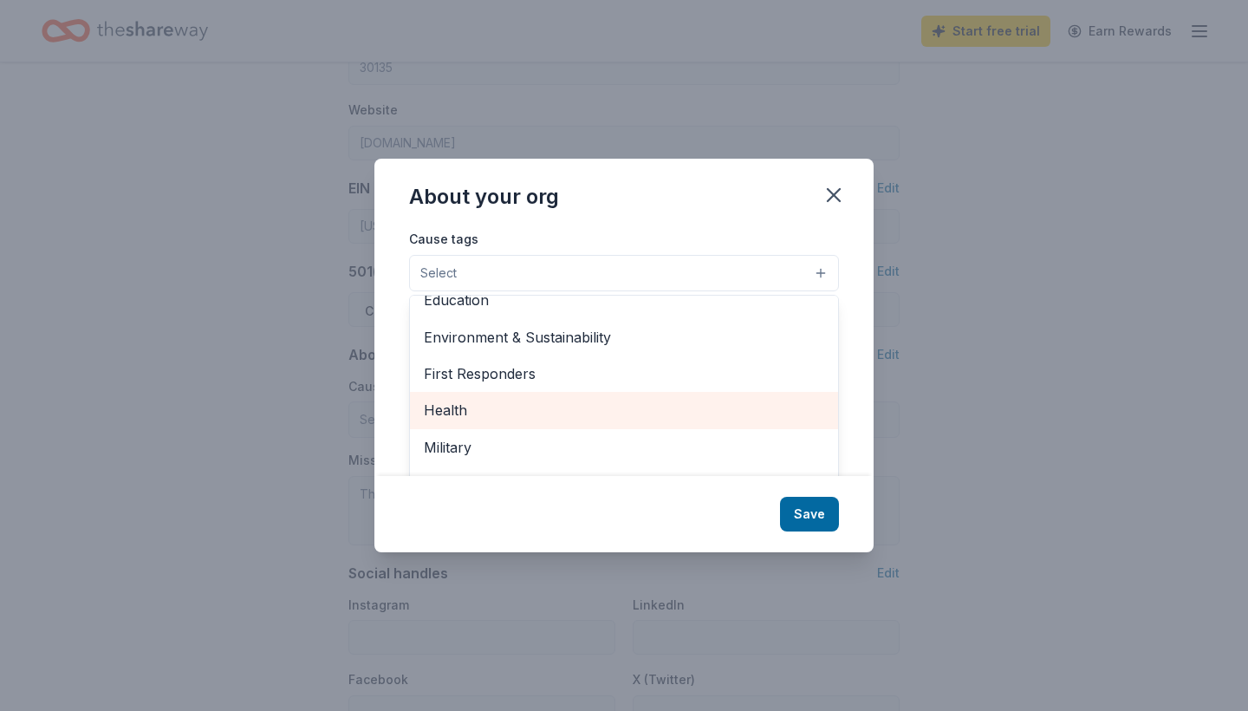
click at [611, 400] on span "Health" at bounding box center [624, 410] width 400 height 23
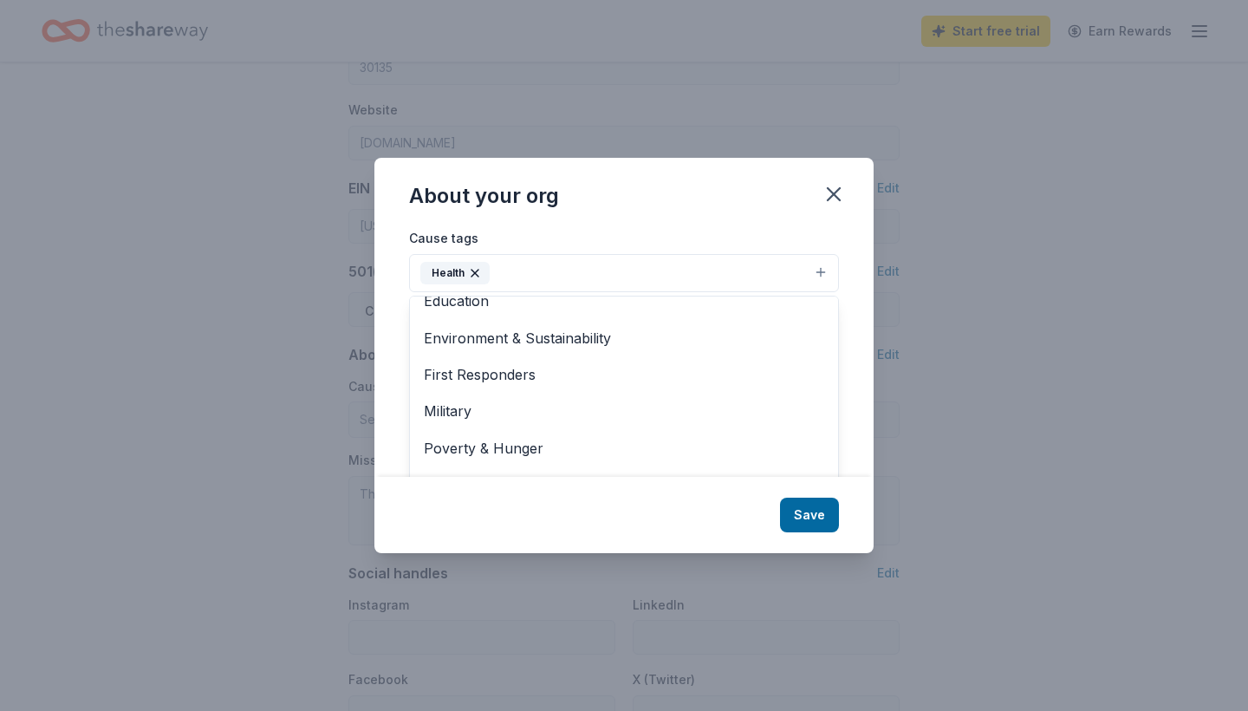
click at [805, 525] on div "About your org Cause tags Health Animals Art & Culture Children Disaster Relief…" at bounding box center [623, 355] width 499 height 395
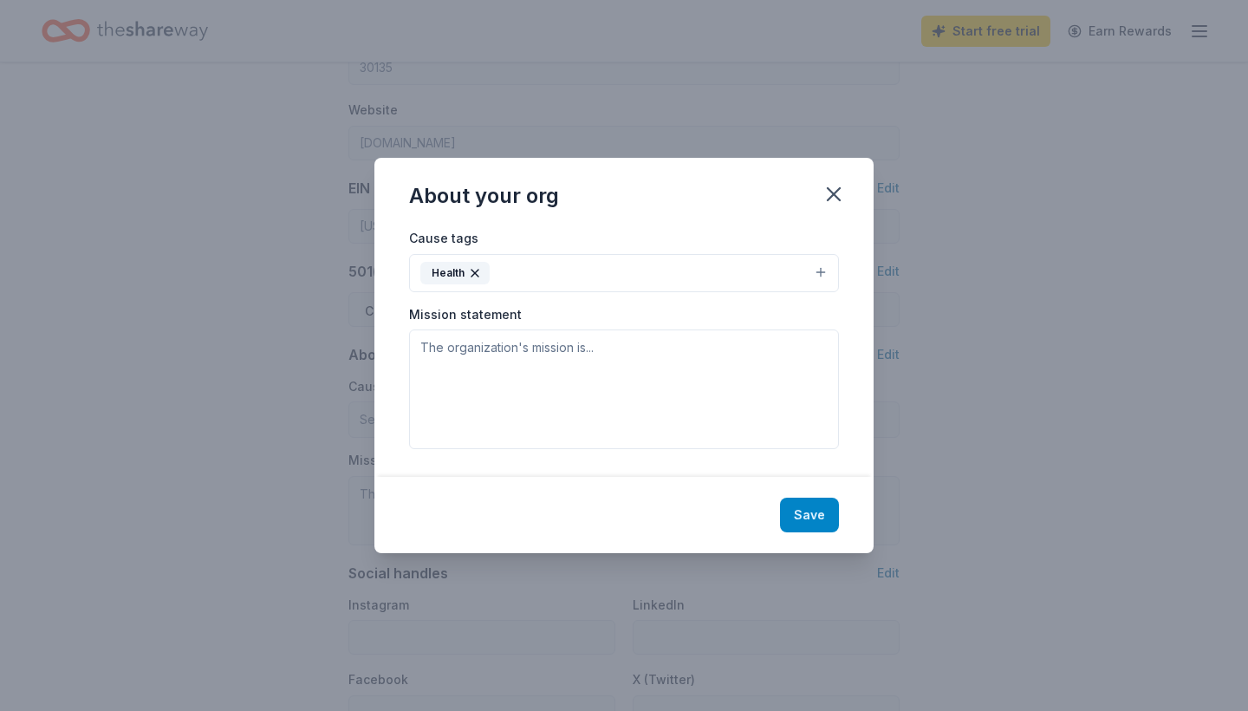
click at [809, 516] on button "Save" at bounding box center [809, 514] width 59 height 35
click at [679, 389] on textarea at bounding box center [624, 389] width 430 height 120
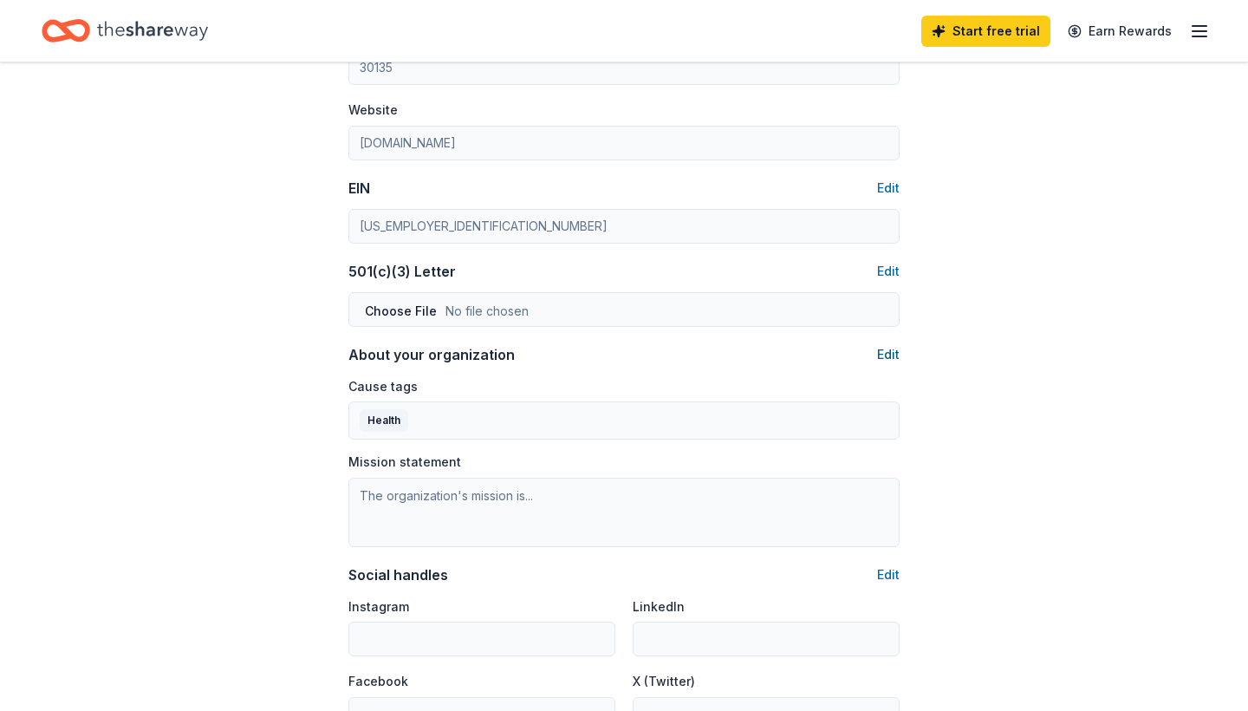
click at [886, 350] on button "Edit" at bounding box center [888, 354] width 23 height 21
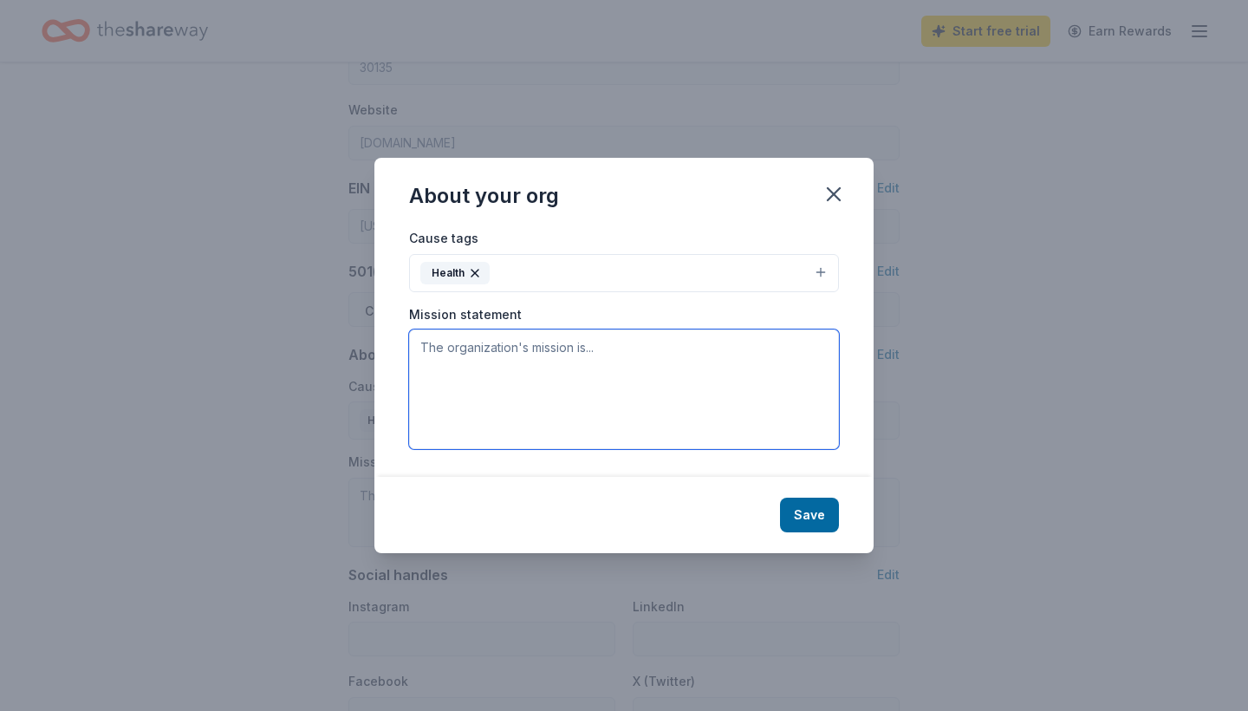
click at [491, 349] on textarea at bounding box center [624, 389] width 430 height 120
paste textarea "Brothers Brunch Foundation empowers Black men to heal, grow, and thrive by crea…"
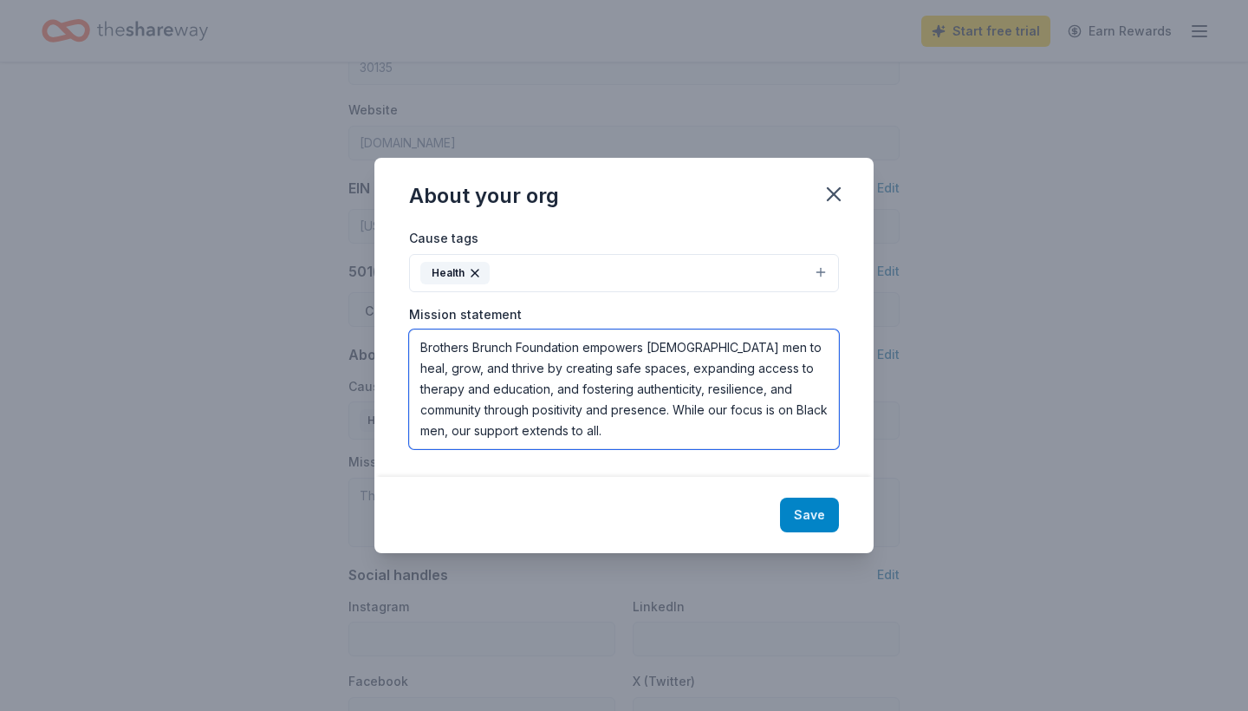
type textarea "Brothers Brunch Foundation empowers Black men to heal, grow, and thrive by crea…"
click at [810, 509] on button "Save" at bounding box center [809, 514] width 59 height 35
type textarea "Brothers Brunch Foundation empowers Black men to heal, grow, and thrive by crea…"
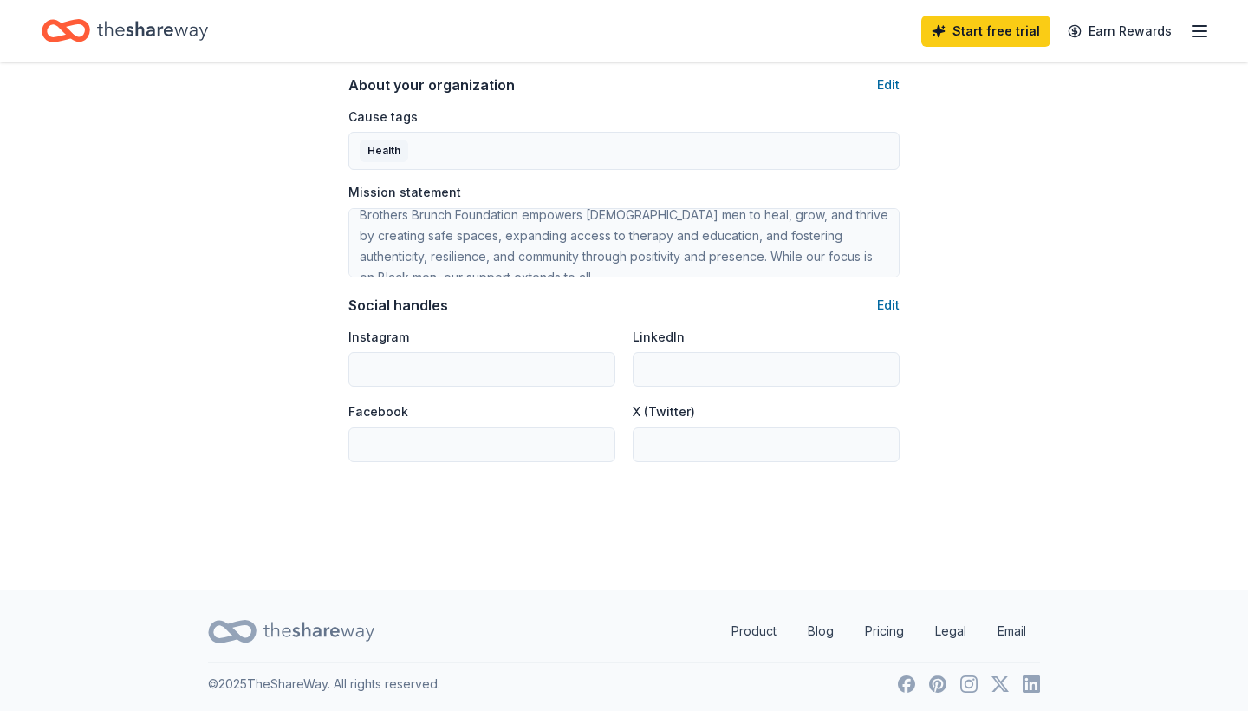
scroll to position [1020, 0]
click at [888, 300] on button "Edit" at bounding box center [888, 305] width 23 height 21
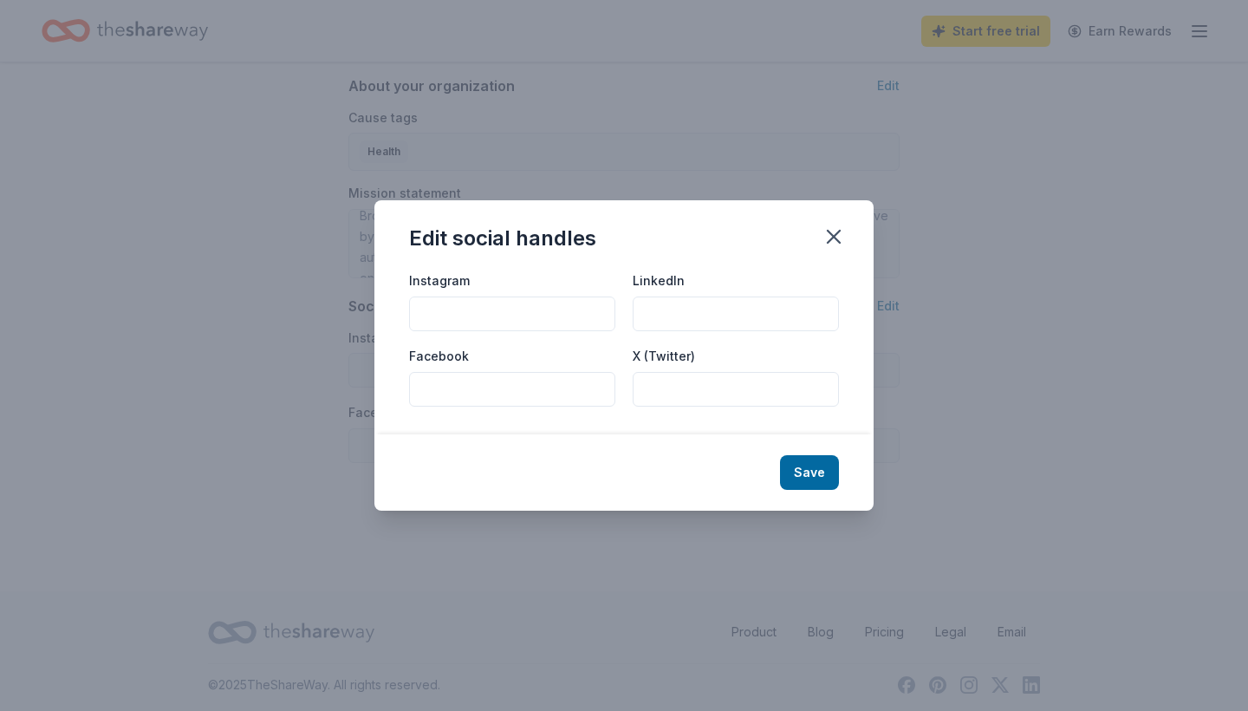
click at [544, 310] on input "Instagram" at bounding box center [512, 313] width 206 height 35
type input "@brothersbrunchfoundationinc"
click at [497, 389] on input "Facebook" at bounding box center [512, 389] width 206 height 35
type input "Brothers Brunch Foundation Inc"
click at [813, 465] on button "Save" at bounding box center [809, 472] width 59 height 35
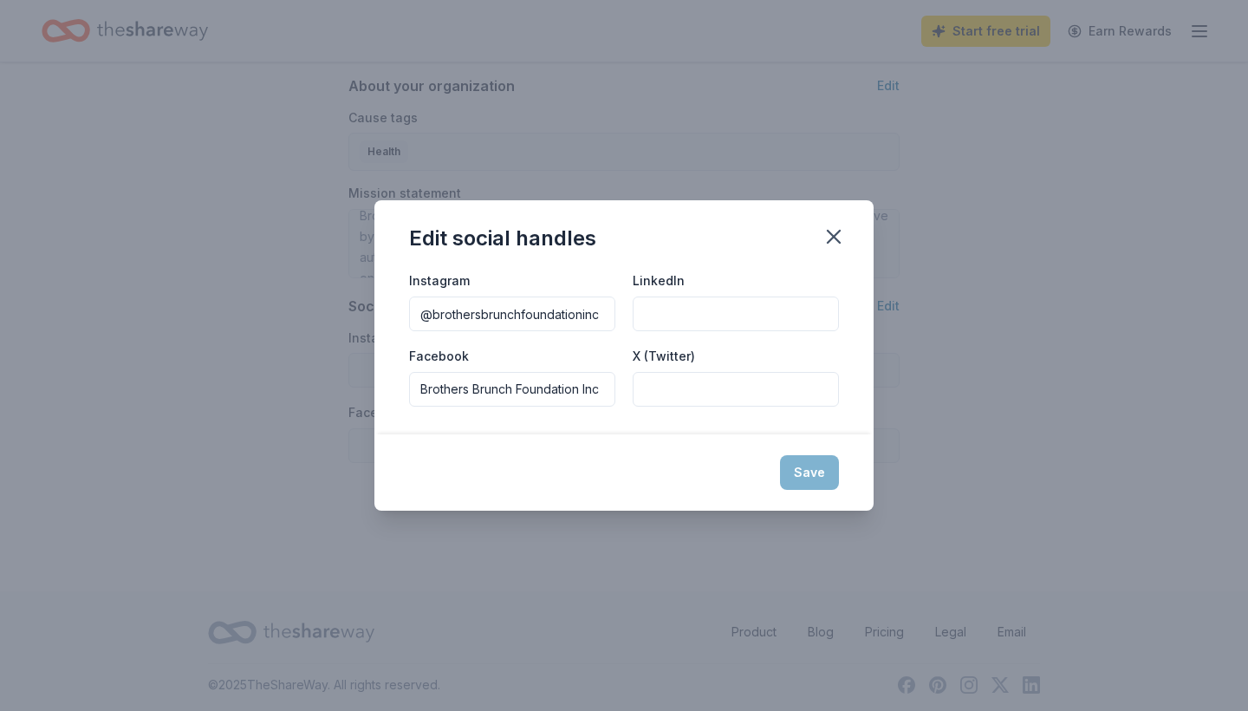
type input "@brothersbrunchfoundationinc"
type input "Brothers Brunch Foundation Inc"
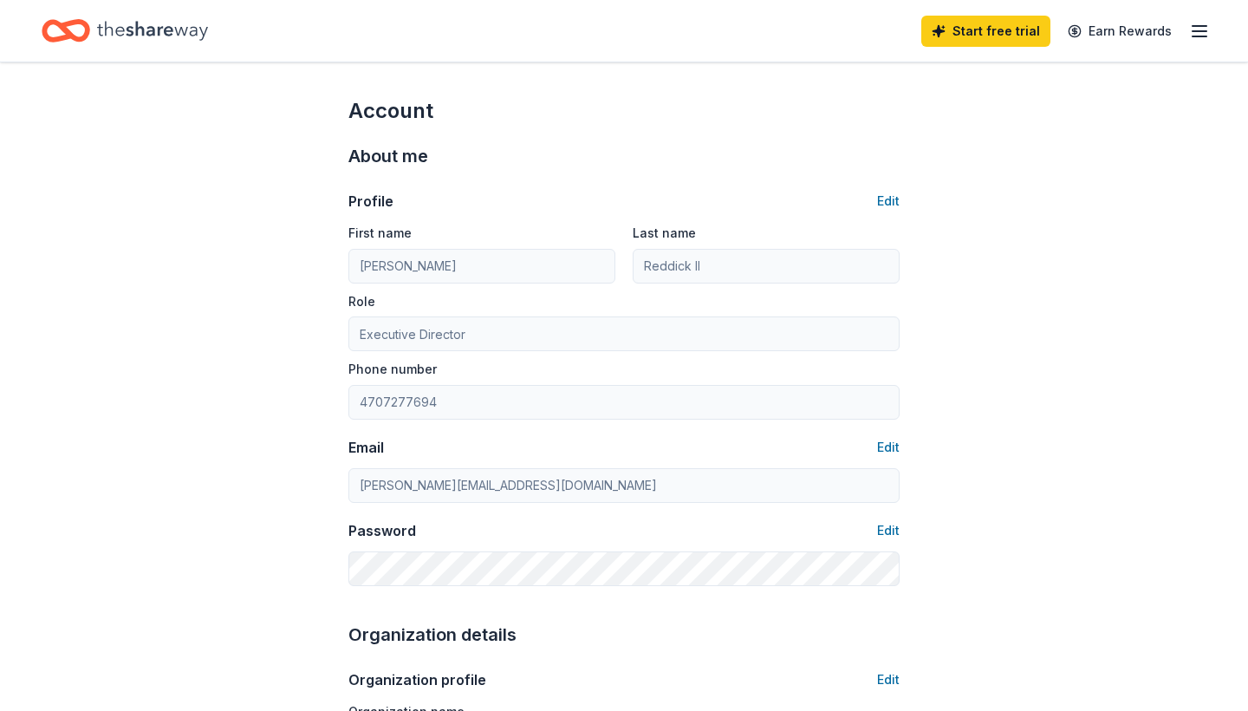
scroll to position [0, 0]
click at [174, 36] on icon "Home" at bounding box center [152, 31] width 111 height 36
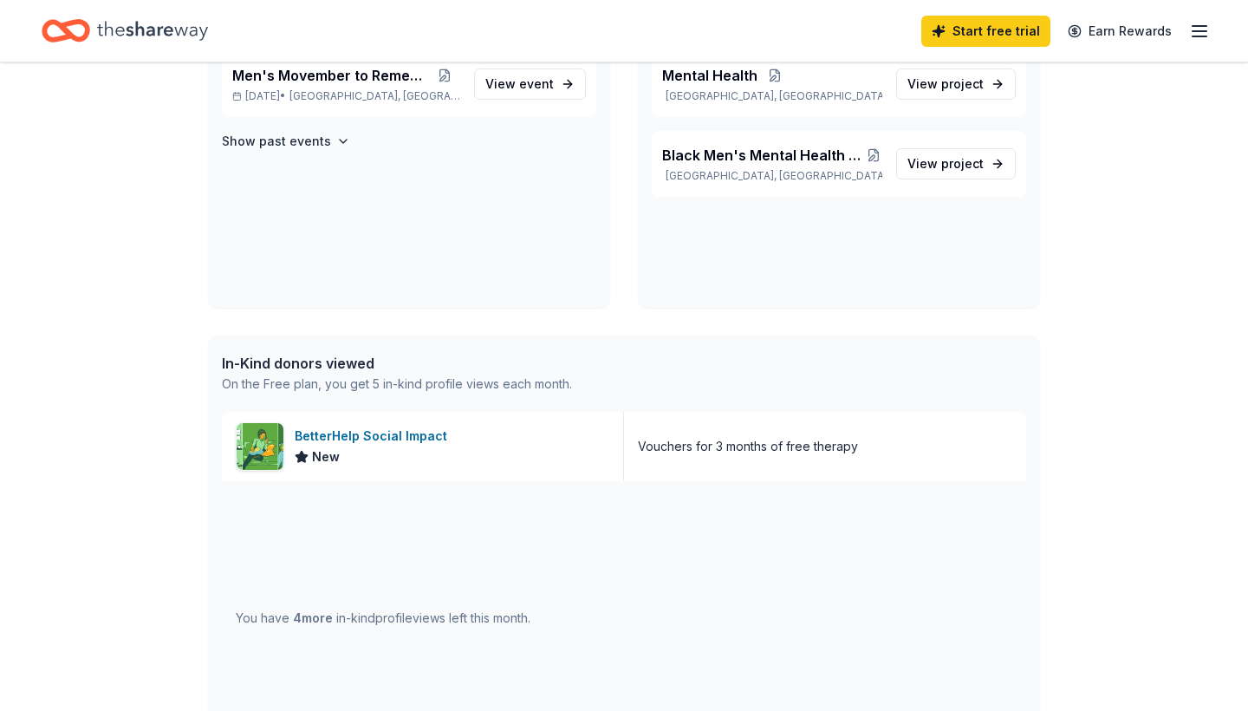
scroll to position [188, 0]
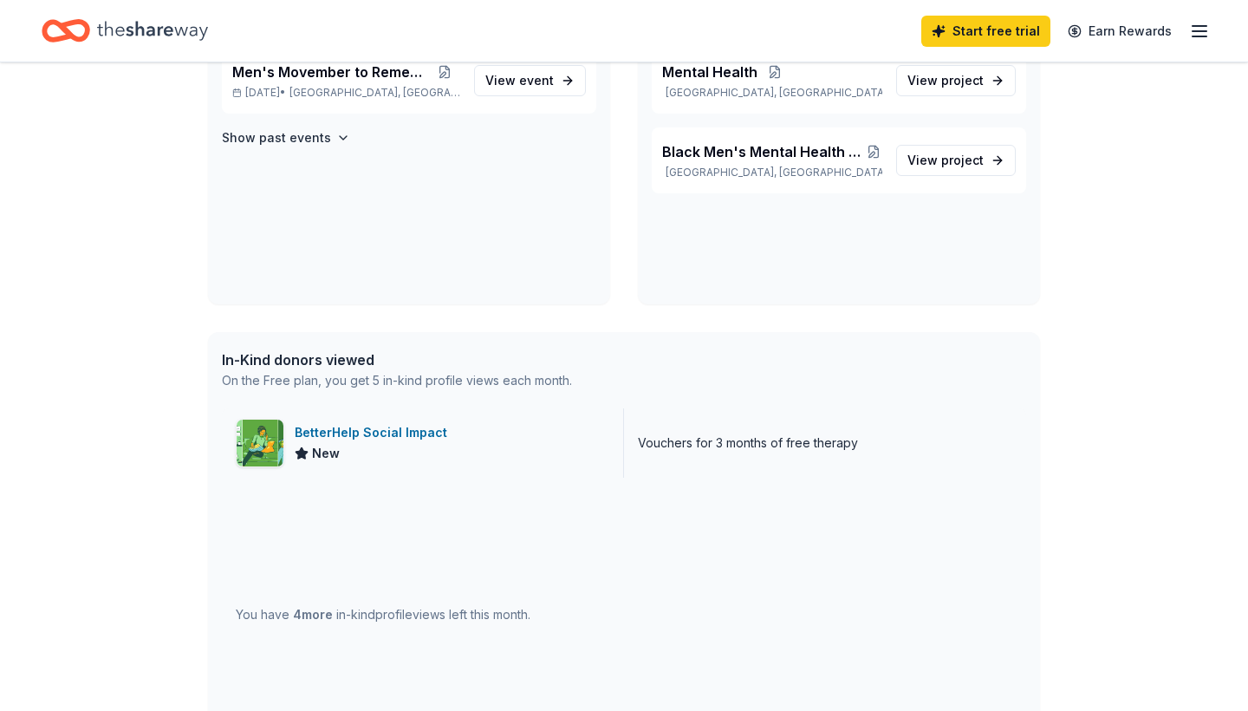
click at [374, 432] on div "BetterHelp Social Impact" at bounding box center [374, 432] width 159 height 21
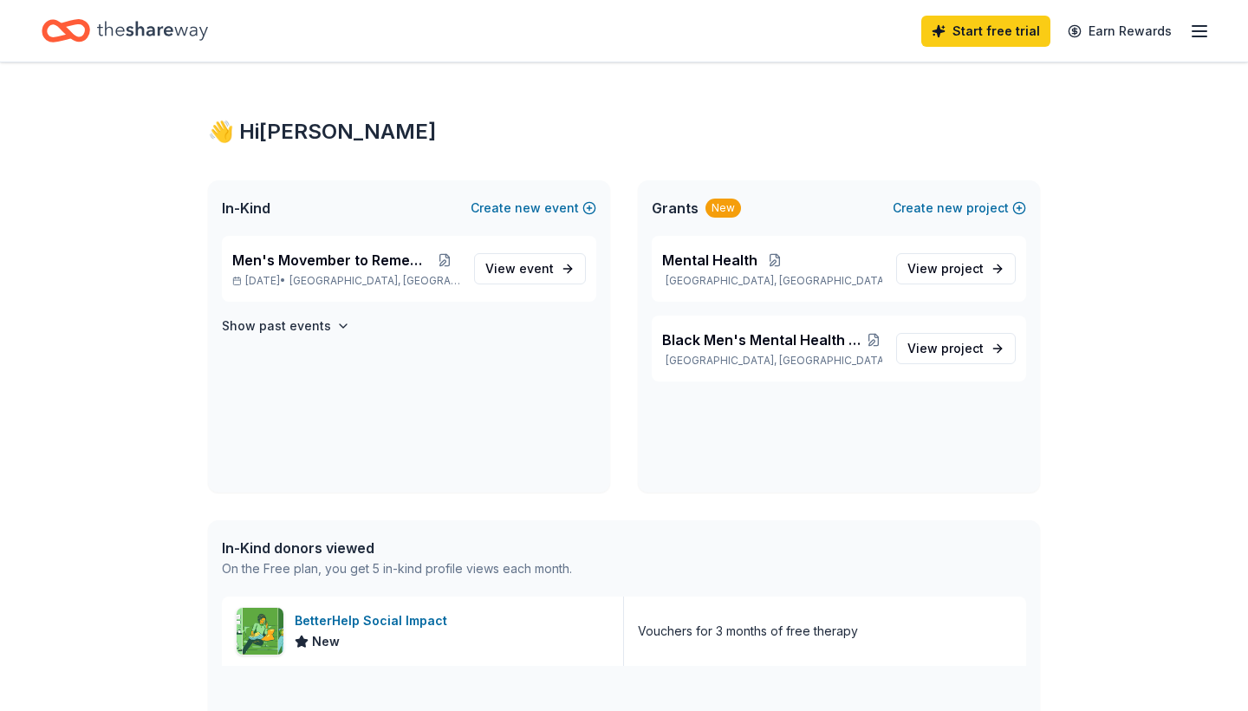
scroll to position [0, 0]
click at [123, 29] on icon "Home" at bounding box center [152, 30] width 111 height 19
